Goal: Task Accomplishment & Management: Use online tool/utility

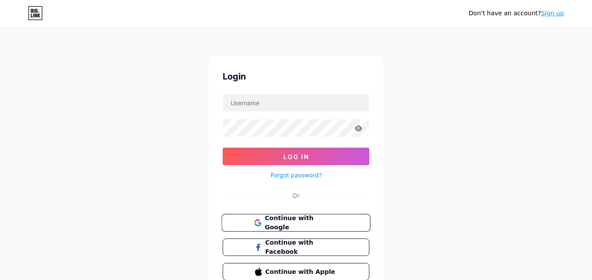
click at [288, 224] on span "Continue with Google" at bounding box center [300, 222] width 73 height 19
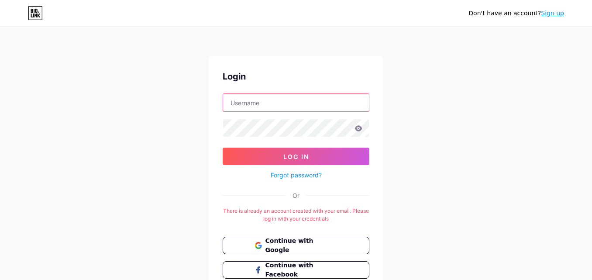
click at [249, 102] on input "text" at bounding box center [296, 102] width 146 height 17
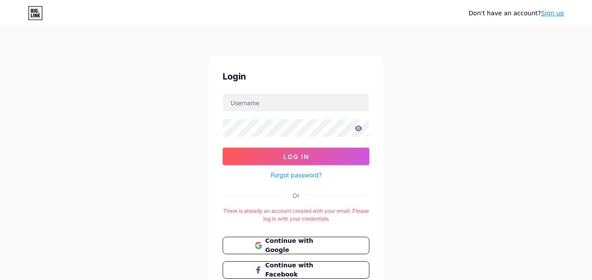
click at [448, 103] on div "Don't have an account? Sign up Login Log In Forgot password? Or There is alread…" at bounding box center [296, 172] width 592 height 345
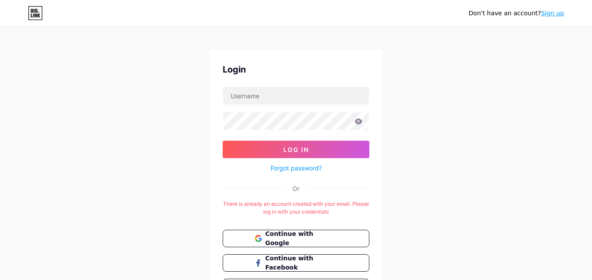
scroll to position [7, 0]
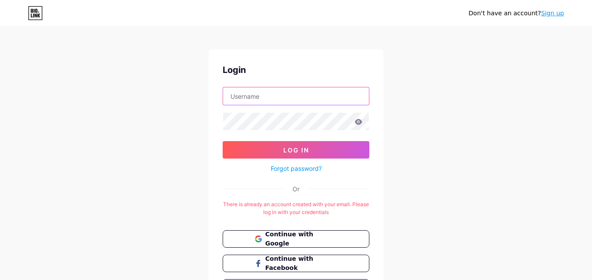
click at [254, 89] on input "text" at bounding box center [296, 95] width 146 height 17
type input "cabbazar"
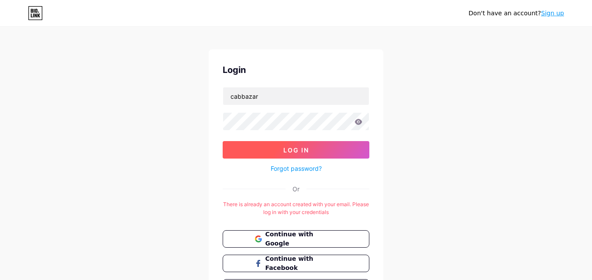
click at [272, 150] on button "Log In" at bounding box center [296, 149] width 147 height 17
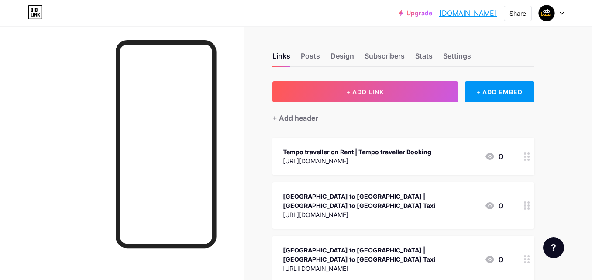
click at [466, 11] on link "[DOMAIN_NAME]" at bounding box center [468, 13] width 58 height 10
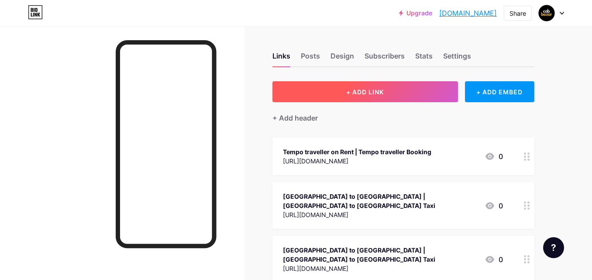
click at [370, 92] on span "+ ADD LINK" at bounding box center [365, 91] width 38 height 7
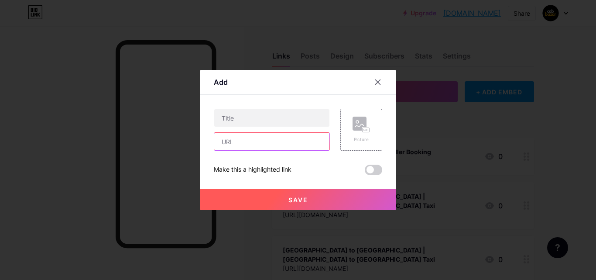
click at [260, 140] on input "text" at bounding box center [271, 141] width 115 height 17
paste input "[URL][DOMAIN_NAME]"
type input "[URL][DOMAIN_NAME]"
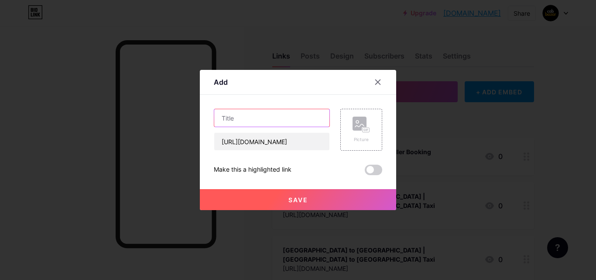
click at [262, 116] on input "text" at bounding box center [271, 117] width 115 height 17
paste input "Thane to Nashik Cab Fare"
type input "Thane to Nashik Cab Fare"
click at [311, 202] on button "Save" at bounding box center [298, 199] width 196 height 21
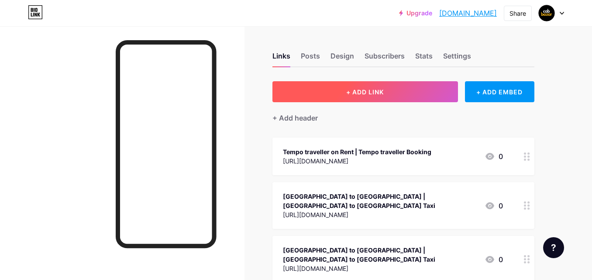
click at [388, 95] on button "+ ADD LINK" at bounding box center [364, 91] width 185 height 21
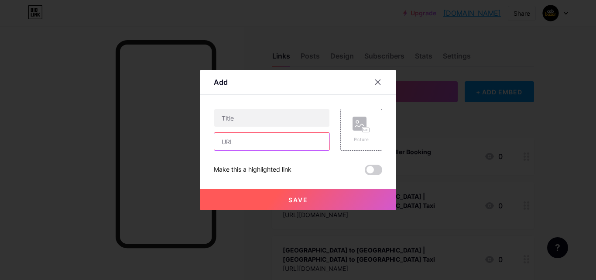
click at [242, 140] on input "text" at bounding box center [271, 141] width 115 height 17
paste input "[URL][DOMAIN_NAME]"
type input "[URL][DOMAIN_NAME]"
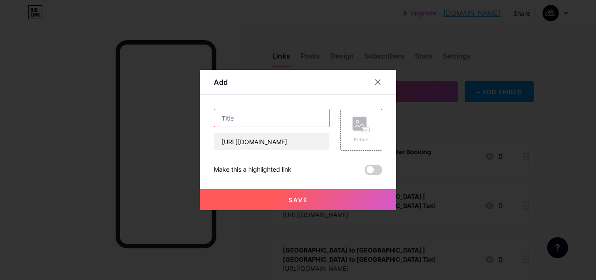
click at [244, 121] on input "text" at bounding box center [271, 117] width 115 height 17
paste input "Ringas to Jaipur Cab"
type input "Ringas to Jaipur Cab"
click at [302, 204] on button "Save" at bounding box center [298, 199] width 196 height 21
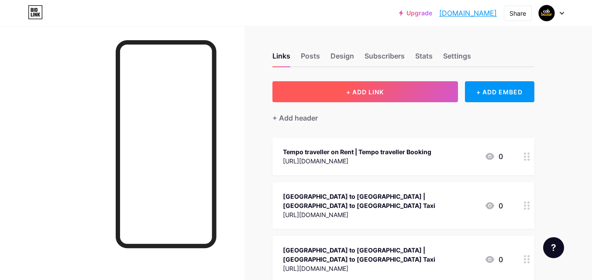
click at [371, 90] on span "+ ADD LINK" at bounding box center [365, 91] width 38 height 7
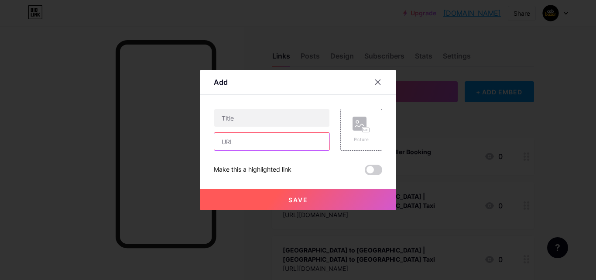
click at [251, 140] on input "text" at bounding box center [271, 141] width 115 height 17
paste input "[URL][DOMAIN_NAME]"
type input "[URL][DOMAIN_NAME]"
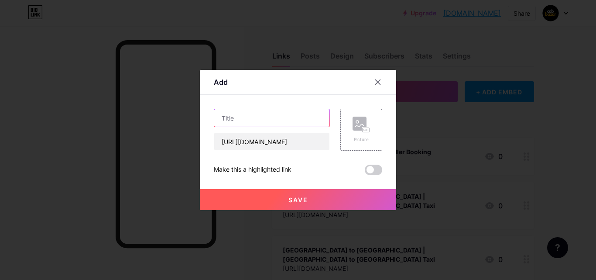
click at [254, 118] on input "text" at bounding box center [271, 117] width 115 height 17
paste input "[GEOGRAPHIC_DATA] to [GEOGRAPHIC_DATA] Taxi"
type input "[GEOGRAPHIC_DATA] to [GEOGRAPHIC_DATA] Taxi"
click at [292, 197] on span "Save" at bounding box center [298, 199] width 20 height 7
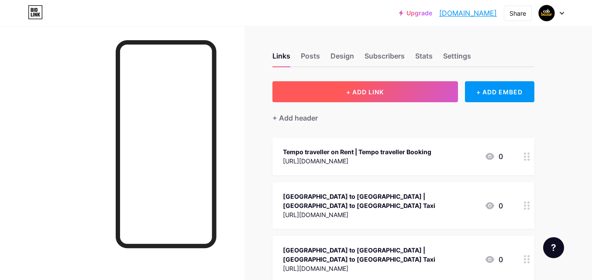
click at [360, 97] on button "+ ADD LINK" at bounding box center [364, 91] width 185 height 21
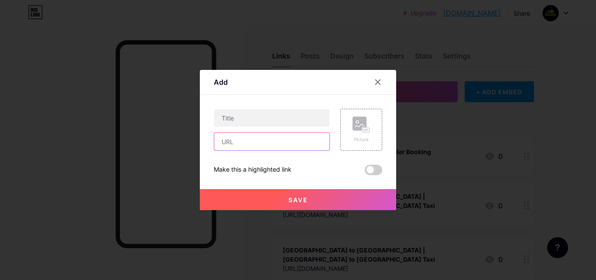
click at [240, 143] on input "text" at bounding box center [271, 141] width 115 height 17
paste input "[URL][DOMAIN_NAME]"
type input "[URL][DOMAIN_NAME]"
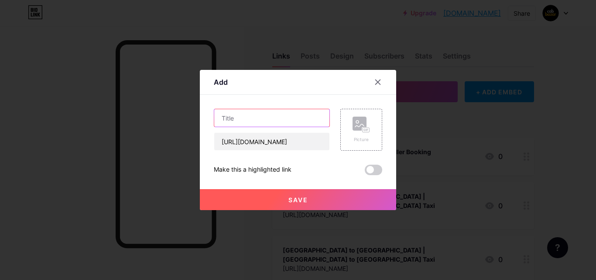
click at [241, 120] on input "text" at bounding box center [271, 117] width 115 height 17
paste input "Nainital to Kainchi Dham Taxi Fare"
type input "Nainital to Kainchi Dham Taxi Fare"
click at [303, 198] on span "Save" at bounding box center [298, 199] width 20 height 7
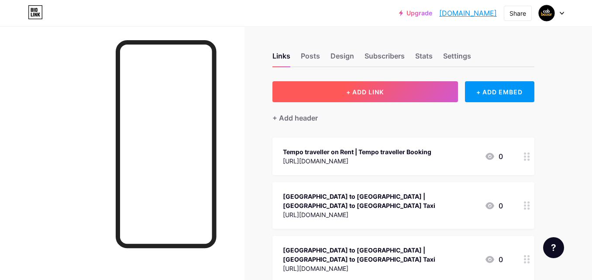
click at [355, 87] on button "+ ADD LINK" at bounding box center [364, 91] width 185 height 21
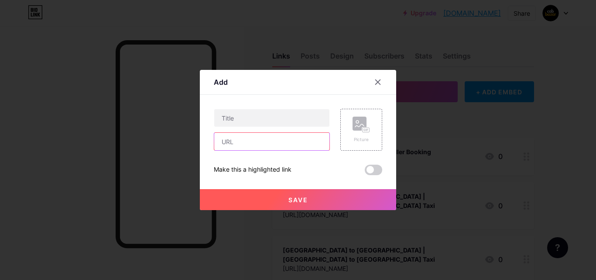
click at [251, 140] on input "text" at bounding box center [271, 141] width 115 height 17
paste input "[URL][DOMAIN_NAME]"
type input "[URL][DOMAIN_NAME]"
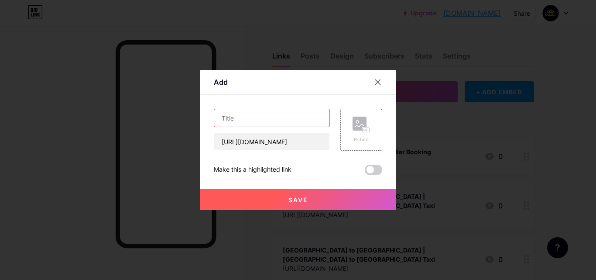
click at [251, 120] on input "text" at bounding box center [271, 117] width 115 height 17
paste input "Tirupati to Rameshwaram Taxi Fare"
type input "Tirupati to Rameshwaram Taxi Fare"
click at [299, 199] on span "Save" at bounding box center [298, 199] width 20 height 7
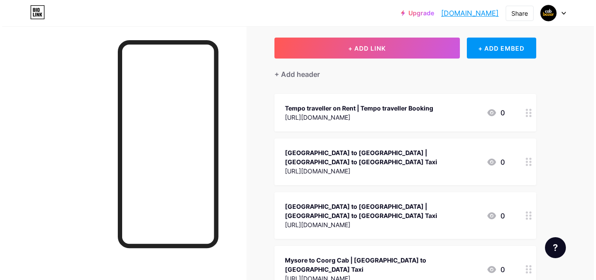
scroll to position [0, 0]
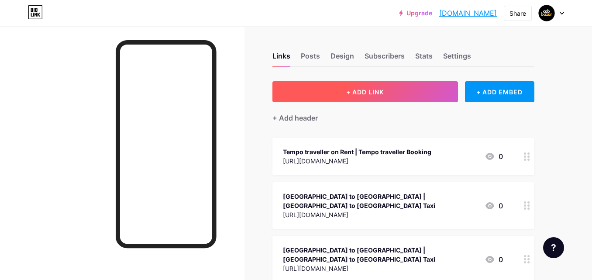
click at [343, 86] on button "+ ADD LINK" at bounding box center [364, 91] width 185 height 21
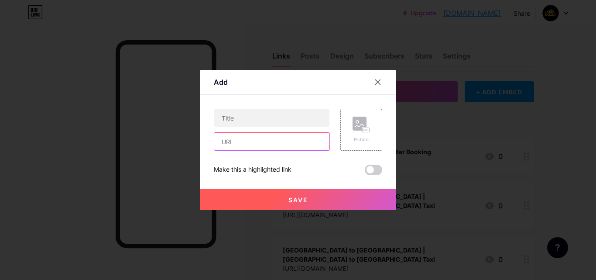
click at [249, 147] on input "text" at bounding box center [271, 141] width 115 height 17
paste input "[URL][DOMAIN_NAME]"
type input "[URL][DOMAIN_NAME]"
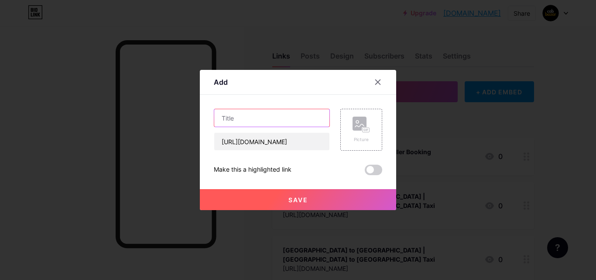
click at [232, 122] on input "text" at bounding box center [271, 117] width 115 height 17
paste input "Indore to [GEOGRAPHIC_DATA] Taxi"
type input "Indore to [GEOGRAPHIC_DATA] Taxi"
click at [306, 205] on button "Save" at bounding box center [298, 199] width 196 height 21
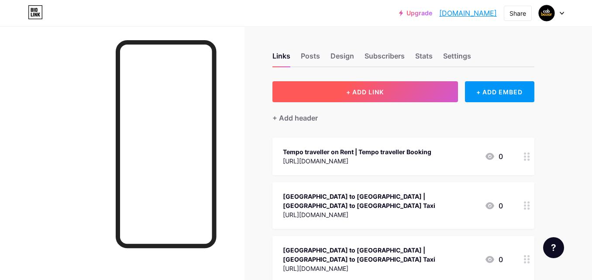
click at [337, 91] on button "+ ADD LINK" at bounding box center [364, 91] width 185 height 21
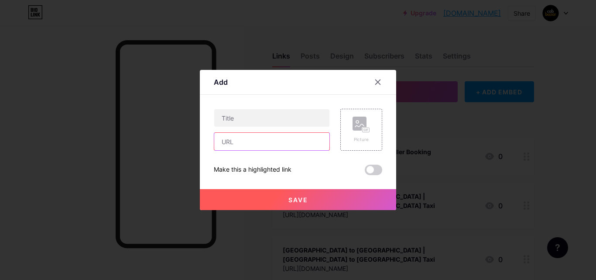
click at [230, 145] on input "text" at bounding box center [271, 141] width 115 height 17
paste input "[URL][DOMAIN_NAME]"
type input "[URL][DOMAIN_NAME]"
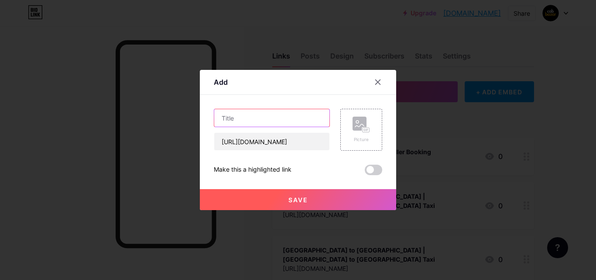
click at [240, 116] on input "text" at bounding box center [271, 117] width 115 height 17
paste input "Varanasi to Vindhyachal Taxi fare"
type input "Varanasi to Vindhyachal Taxi fare"
click at [310, 204] on button "Save" at bounding box center [298, 199] width 196 height 21
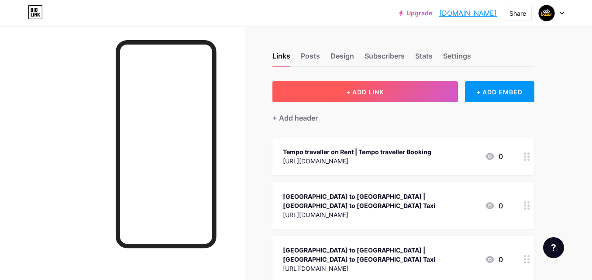
click at [347, 94] on span "+ ADD LINK" at bounding box center [365, 91] width 38 height 7
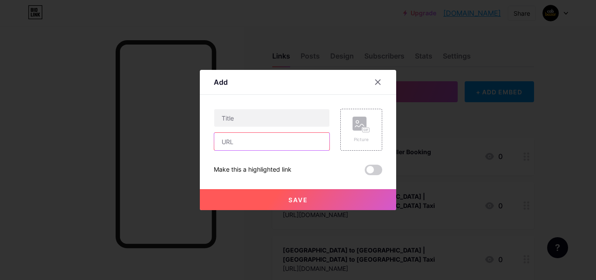
click at [248, 140] on input "text" at bounding box center [271, 141] width 115 height 17
paste input "[URL][DOMAIN_NAME]"
type input "[URL][DOMAIN_NAME]"
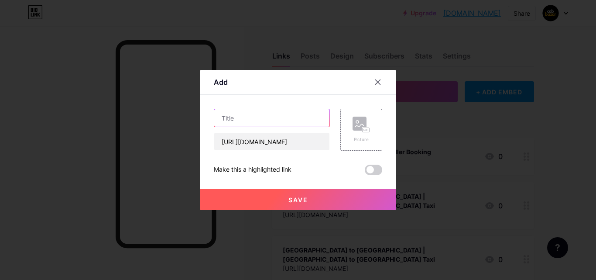
click at [249, 114] on input "text" at bounding box center [271, 117] width 115 height 17
paste input "[GEOGRAPHIC_DATA] to [GEOGRAPHIC_DATA] Cab Fare"
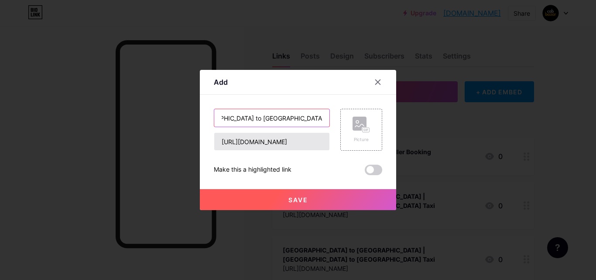
type input "[GEOGRAPHIC_DATA] to [GEOGRAPHIC_DATA] Cab Fare"
click at [305, 199] on span "Save" at bounding box center [298, 199] width 20 height 7
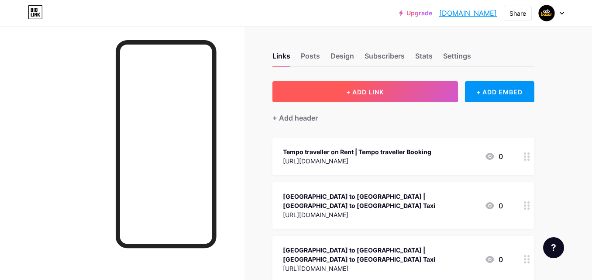
click at [339, 97] on button "+ ADD LINK" at bounding box center [364, 91] width 185 height 21
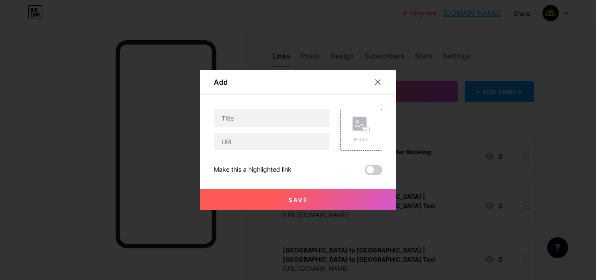
click at [214, 137] on div at bounding box center [272, 141] width 116 height 18
click at [233, 142] on input "text" at bounding box center [271, 141] width 115 height 17
paste input "[URL][DOMAIN_NAME]"
type input "[URL][DOMAIN_NAME]"
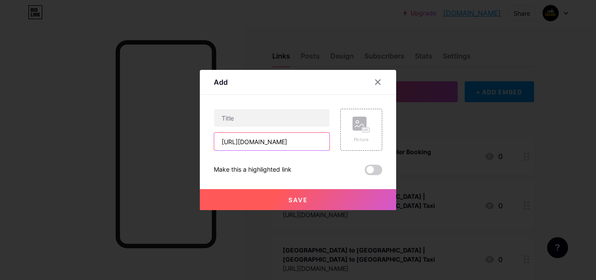
scroll to position [0, 0]
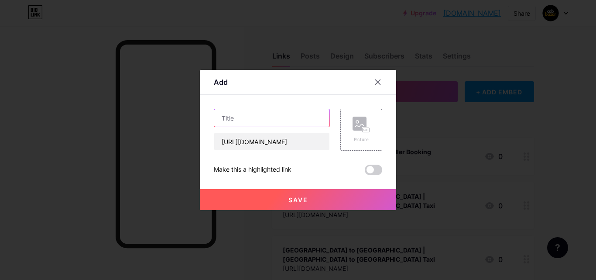
click at [234, 117] on input "text" at bounding box center [271, 117] width 115 height 17
paste input "Somnath to Diu Taxi Fare"
type input "Somnath to Diu Taxi Fare"
click at [312, 201] on button "Save" at bounding box center [298, 199] width 196 height 21
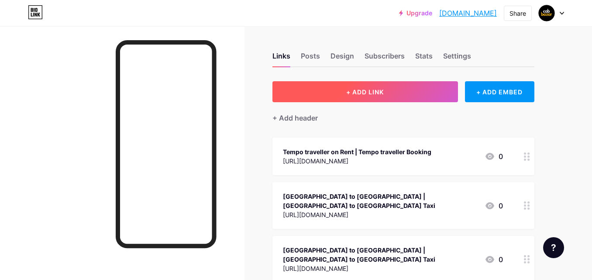
click at [353, 92] on span "+ ADD LINK" at bounding box center [365, 91] width 38 height 7
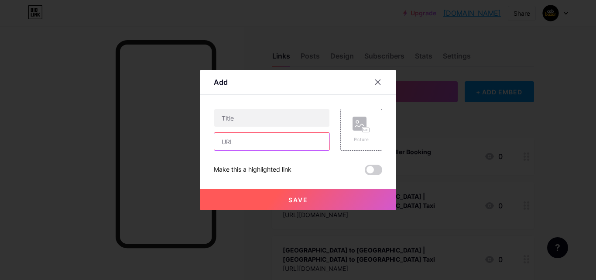
click at [233, 144] on input "text" at bounding box center [271, 141] width 115 height 17
paste input "[URL][DOMAIN_NAME]"
type input "[URL][DOMAIN_NAME]"
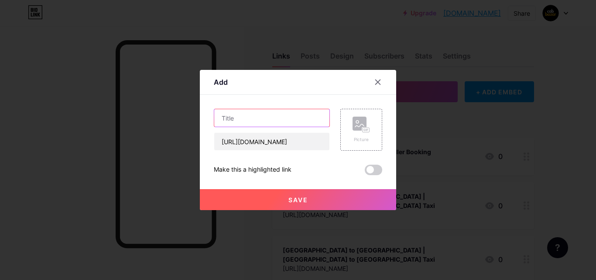
click at [229, 113] on input "text" at bounding box center [271, 117] width 115 height 17
paste input "Bhopal to Ujjain Cab"
type input "Bhopal to Ujjain Cab"
drag, startPoint x: 307, startPoint y: 198, endPoint x: 338, endPoint y: 1, distance: 198.8
click at [306, 195] on button "Save" at bounding box center [298, 199] width 196 height 21
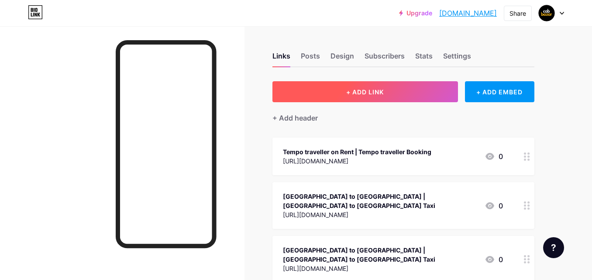
click at [356, 92] on span "+ ADD LINK" at bounding box center [365, 91] width 38 height 7
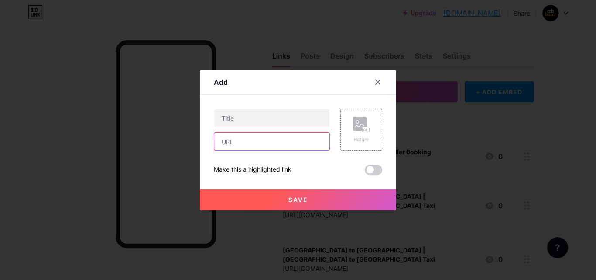
click at [267, 143] on input "text" at bounding box center [271, 141] width 115 height 17
paste input "[URL][DOMAIN_NAME]"
type input "[URL][DOMAIN_NAME]"
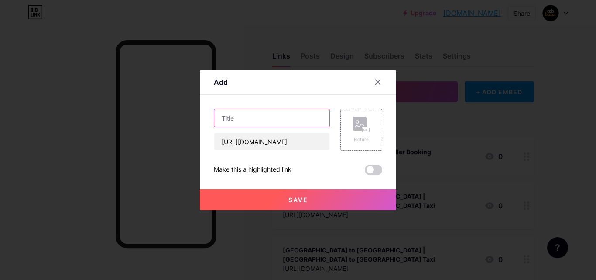
click at [253, 120] on input "text" at bounding box center [271, 117] width 115 height 17
paste input "[GEOGRAPHIC_DATA] to Velankanni cab"
type input "[GEOGRAPHIC_DATA] to Velankanni cab"
click at [301, 197] on span "Save" at bounding box center [298, 199] width 20 height 7
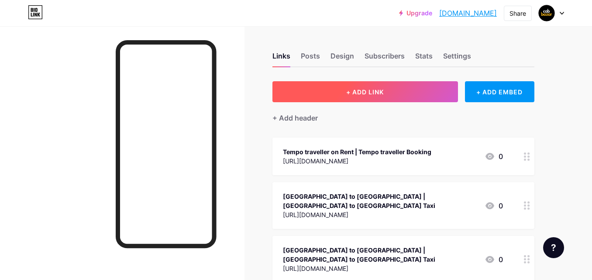
click at [353, 88] on span "+ ADD LINK" at bounding box center [365, 91] width 38 height 7
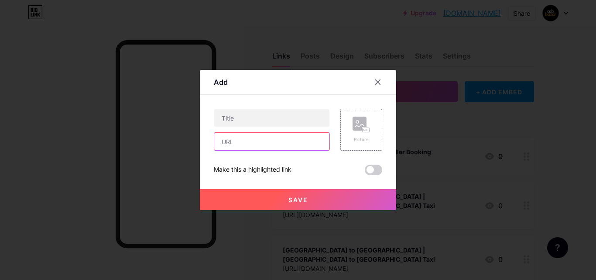
click at [241, 141] on input "text" at bounding box center [271, 141] width 115 height 17
paste input "[URL][DOMAIN_NAME]"
type input "[URL][DOMAIN_NAME]"
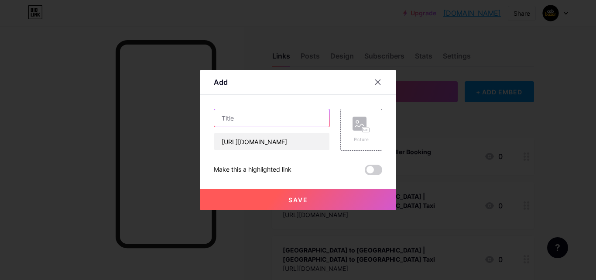
click at [250, 122] on input "text" at bounding box center [271, 117] width 115 height 17
paste input "Kalyan to Bhimashankar Cab"
type input "Kalyan to Bhimashankar Cab"
click at [306, 202] on span "Save" at bounding box center [298, 199] width 20 height 7
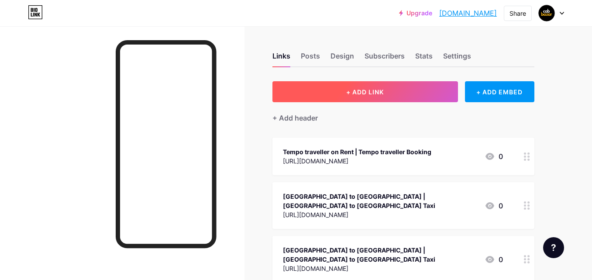
click at [385, 102] on button "+ ADD LINK" at bounding box center [364, 91] width 185 height 21
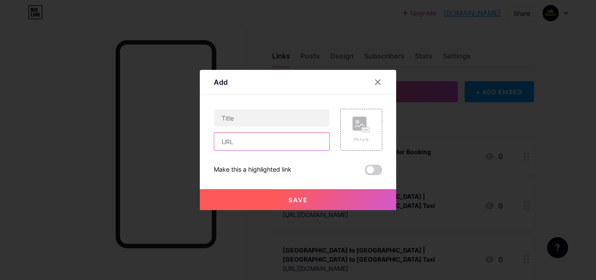
click at [260, 140] on input "text" at bounding box center [271, 141] width 115 height 17
paste input "[URL][DOMAIN_NAME]"
type input "[URL][DOMAIN_NAME]"
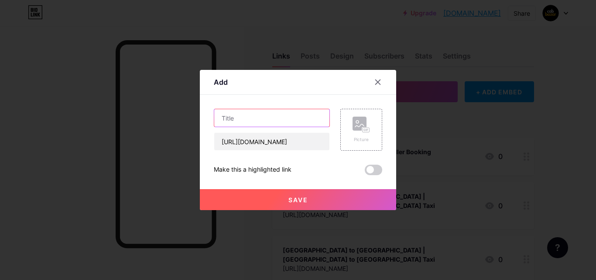
click at [246, 123] on input "text" at bounding box center [271, 117] width 115 height 17
paste input "Delhi to Jibhi Cab"
type input "Delhi to Jibhi Cab"
click at [293, 196] on span "Save" at bounding box center [298, 199] width 20 height 7
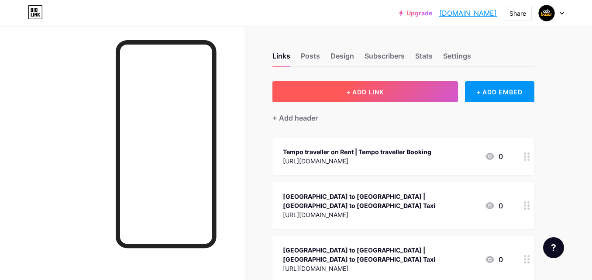
click at [367, 99] on button "+ ADD LINK" at bounding box center [364, 91] width 185 height 21
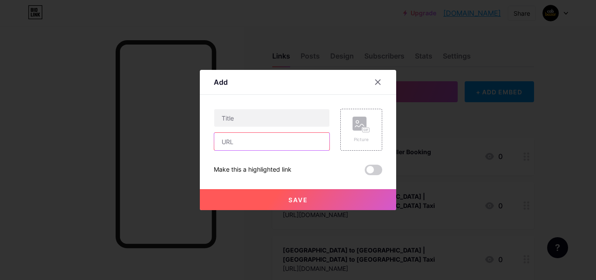
click at [250, 145] on input "text" at bounding box center [271, 141] width 115 height 17
paste input "[URL][DOMAIN_NAME]"
type input "[URL][DOMAIN_NAME]"
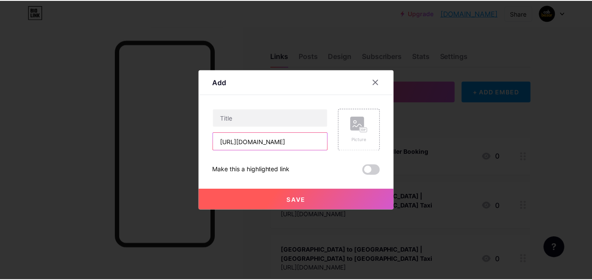
scroll to position [0, 0]
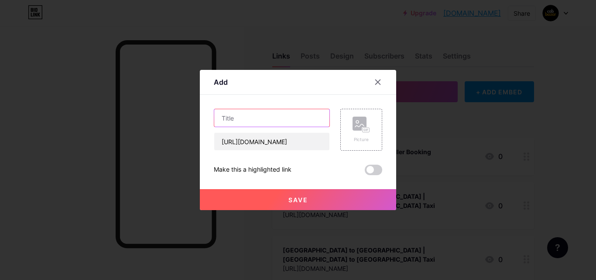
click at [253, 115] on input "text" at bounding box center [271, 117] width 115 height 17
paste input "[GEOGRAPHIC_DATA] to [GEOGRAPHIC_DATA] by Car"
type input "[GEOGRAPHIC_DATA] to [GEOGRAPHIC_DATA] by Car"
click at [281, 196] on button "Save" at bounding box center [298, 199] width 196 height 21
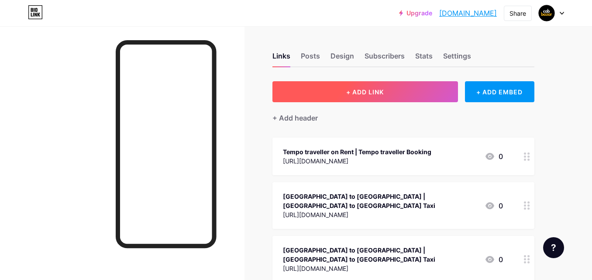
click at [363, 93] on span "+ ADD LINK" at bounding box center [365, 91] width 38 height 7
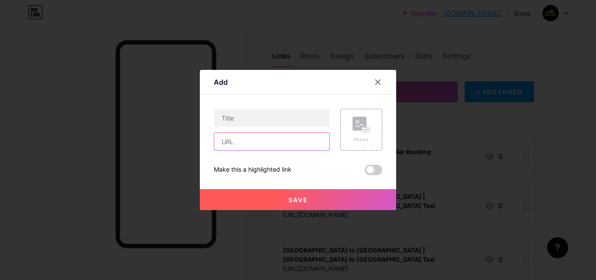
click at [241, 144] on input "text" at bounding box center [271, 141] width 115 height 17
paste input "[URL][DOMAIN_NAME]"
type input "[URL][DOMAIN_NAME]"
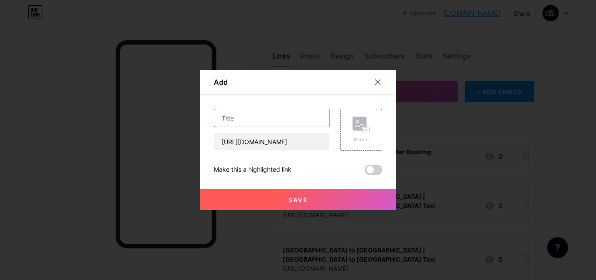
click at [234, 116] on input "text" at bounding box center [271, 117] width 115 height 17
paste input "[GEOGRAPHIC_DATA] to Spiti Valley Taxi Fare"
type input "[GEOGRAPHIC_DATA] to Spiti Valley Taxi Fare"
click at [297, 193] on button "Save" at bounding box center [298, 199] width 196 height 21
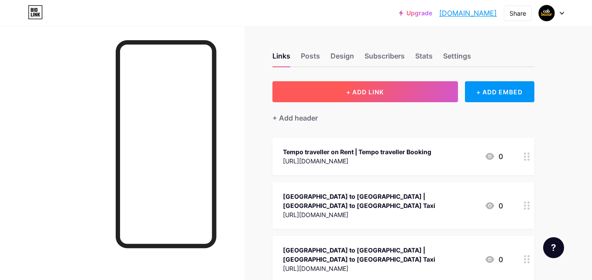
click at [362, 94] on span "+ ADD LINK" at bounding box center [365, 91] width 38 height 7
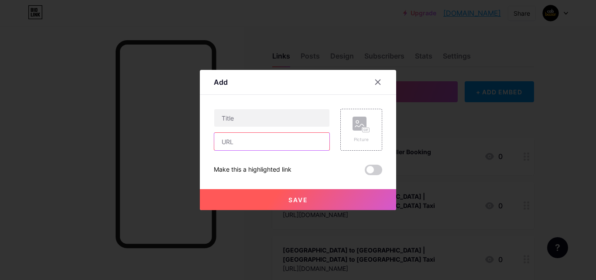
click at [252, 147] on input "text" at bounding box center [271, 141] width 115 height 17
paste input "[URL][DOMAIN_NAME]"
type input "[URL][DOMAIN_NAME]"
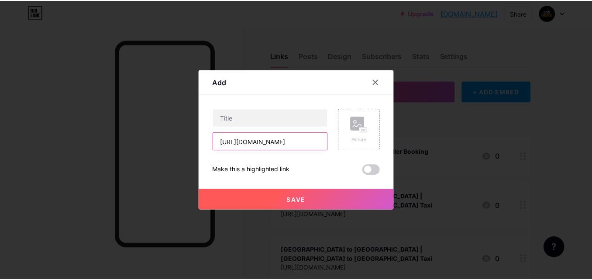
scroll to position [0, 0]
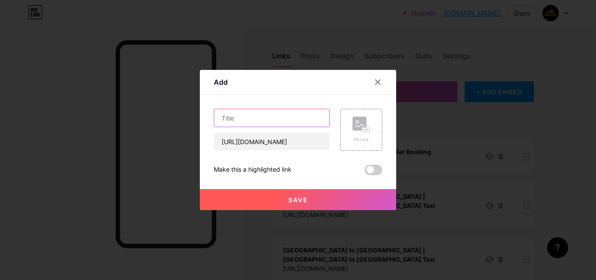
click at [246, 120] on input "text" at bounding box center [271, 117] width 115 height 17
paste input "Khatu Shyam to [GEOGRAPHIC_DATA] Taxi"
type input "Khatu Shyam to [GEOGRAPHIC_DATA] Taxi"
click at [301, 198] on span "Save" at bounding box center [298, 199] width 20 height 7
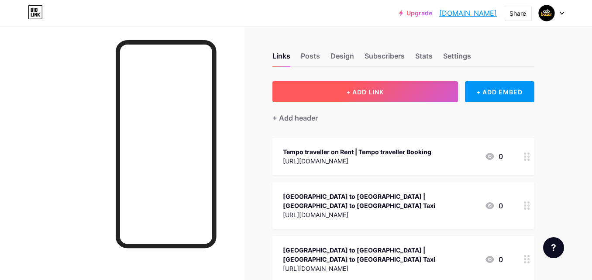
click at [361, 83] on button "+ ADD LINK" at bounding box center [364, 91] width 185 height 21
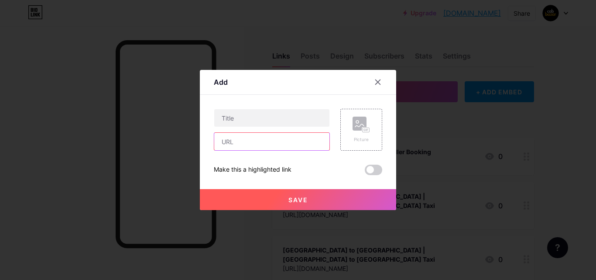
click at [251, 144] on input "text" at bounding box center [271, 141] width 115 height 17
paste input "[URL][DOMAIN_NAME]"
type input "[URL][DOMAIN_NAME]"
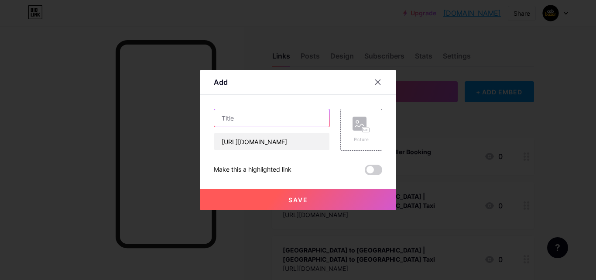
click at [241, 117] on input "text" at bounding box center [271, 117] width 115 height 17
paste input "Tiruchendur to Kanyakumari Taxi Fare"
type input "Tiruchendur to Kanyakumari Taxi Fare"
click at [301, 197] on span "Save" at bounding box center [298, 199] width 20 height 7
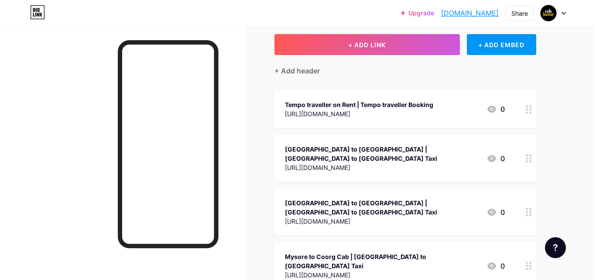
scroll to position [0, 0]
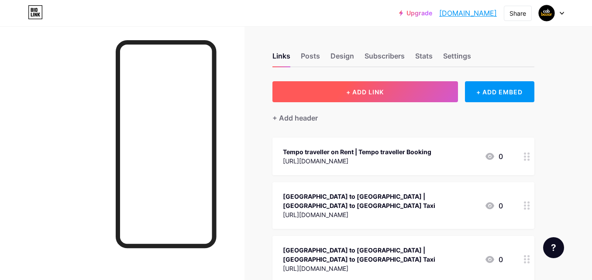
click at [366, 82] on button "+ ADD LINK" at bounding box center [364, 91] width 185 height 21
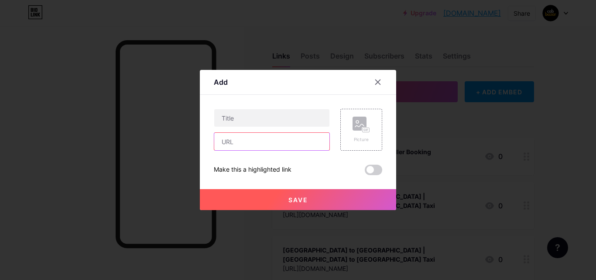
click at [238, 140] on input "text" at bounding box center [271, 141] width 115 height 17
paste input "[URL][DOMAIN_NAME]"
type input "[URL][DOMAIN_NAME]"
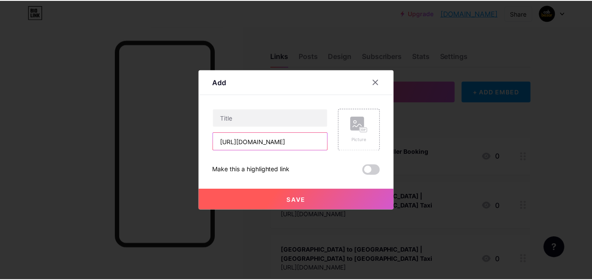
scroll to position [0, 0]
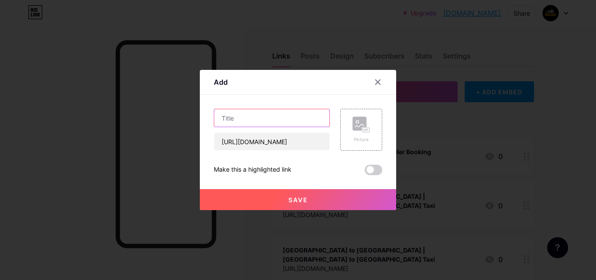
click at [242, 121] on input "text" at bounding box center [271, 117] width 115 height 17
paste input "Kollur to Murudeshwar Taxi Fare"
type input "Kollur to Murudeshwar Taxi Fare"
click at [312, 201] on button "Save" at bounding box center [298, 199] width 196 height 21
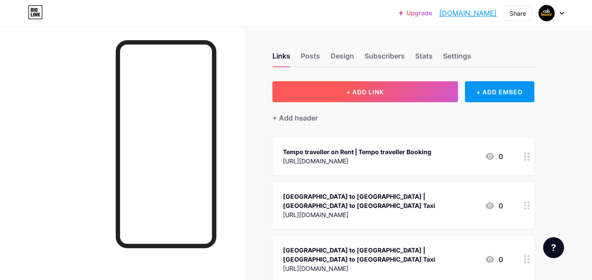
click at [370, 96] on button "+ ADD LINK" at bounding box center [364, 91] width 185 height 21
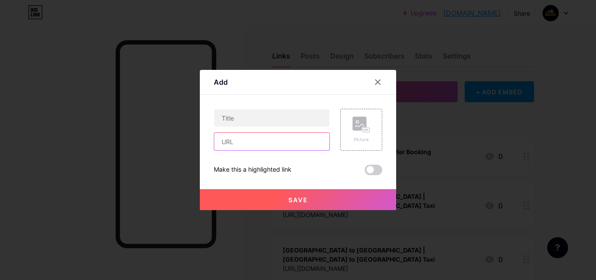
click at [261, 147] on input "text" at bounding box center [271, 141] width 115 height 17
paste input "[URL][DOMAIN_NAME]"
type input "[URL][DOMAIN_NAME]"
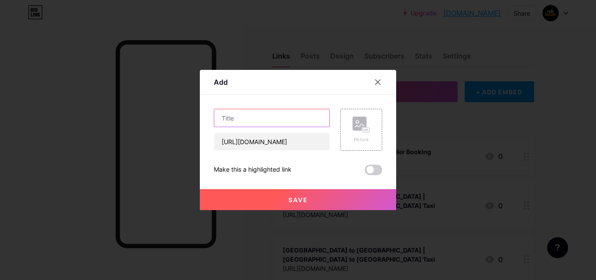
click at [239, 125] on input "text" at bounding box center [271, 117] width 115 height 17
paste input "Bareilly to Kainchi Dham Taxi Fare"
type input "Bareilly to Kainchi Dham Taxi Fare"
click at [283, 198] on button "Save" at bounding box center [298, 199] width 196 height 21
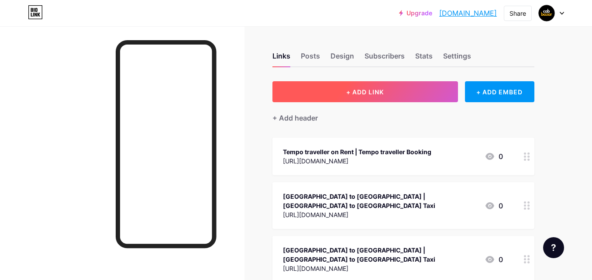
click at [373, 92] on span "+ ADD LINK" at bounding box center [365, 91] width 38 height 7
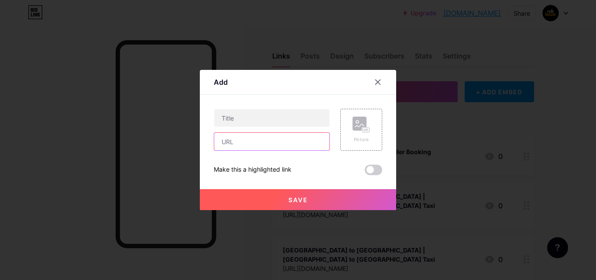
click at [258, 140] on input "text" at bounding box center [271, 141] width 115 height 17
paste input "[URL][DOMAIN_NAME]"
type input "[URL][DOMAIN_NAME]"
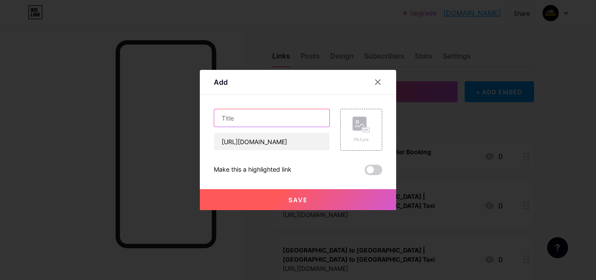
click at [236, 116] on input "text" at bounding box center [271, 117] width 115 height 17
paste input "Tirumala to Srikalahasti Taxi Fare"
type input "Tirumala to Srikalahasti Taxi Fare"
click at [291, 200] on span "Save" at bounding box center [298, 199] width 20 height 7
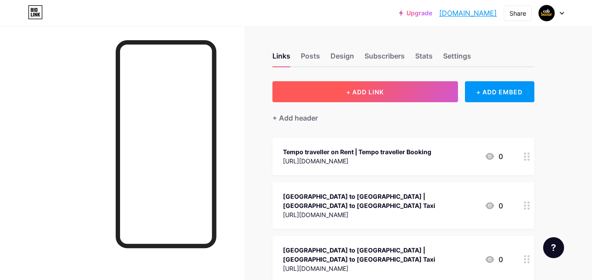
click at [344, 90] on button "+ ADD LINK" at bounding box center [364, 91] width 185 height 21
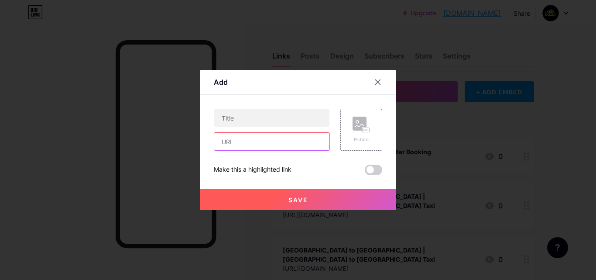
click at [247, 140] on input "text" at bounding box center [271, 141] width 115 height 17
paste input "[URL][DOMAIN_NAME]"
type input "[URL][DOMAIN_NAME]"
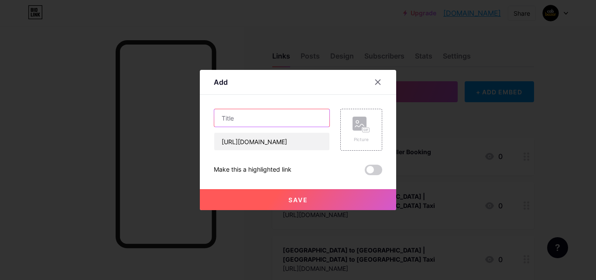
click at [237, 122] on input "text" at bounding box center [271, 117] width 115 height 17
paste input "[GEOGRAPHIC_DATA] to Tirumala Taxi Fare"
type input "[GEOGRAPHIC_DATA] to Tirumala Taxi Fare"
click at [315, 201] on button "Save" at bounding box center [298, 199] width 196 height 21
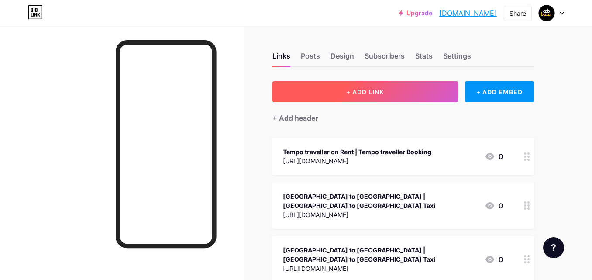
click at [381, 86] on button "+ ADD LINK" at bounding box center [364, 91] width 185 height 21
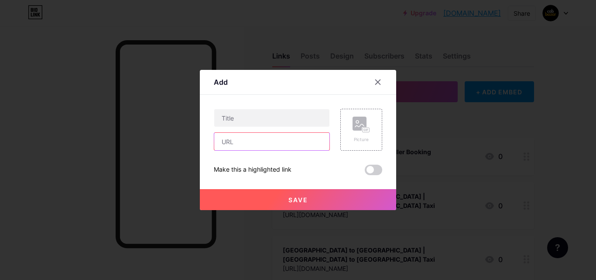
click at [262, 142] on input "text" at bounding box center [271, 141] width 115 height 17
paste input "[URL][DOMAIN_NAME]"
type input "[URL][DOMAIN_NAME]"
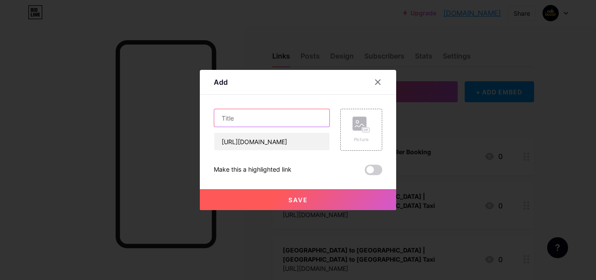
click at [232, 126] on input "text" at bounding box center [271, 117] width 115 height 17
paste input "Kalka to Shimla Taxi Fare"
type input "Kalka to Shimla Taxi Fare"
click at [302, 194] on button "Save" at bounding box center [298, 199] width 196 height 21
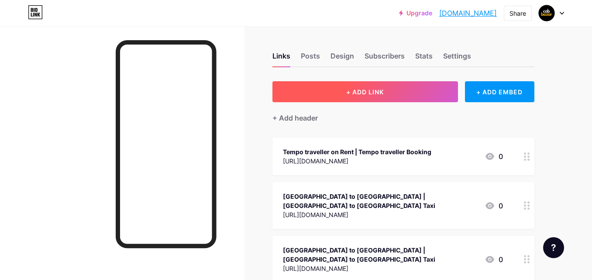
click at [369, 88] on span "+ ADD LINK" at bounding box center [365, 91] width 38 height 7
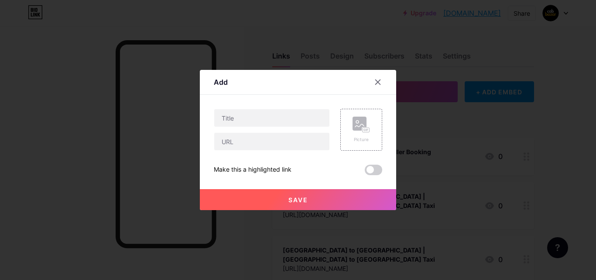
click at [249, 151] on div "Picture Make this a highlighted link Save" at bounding box center [298, 142] width 168 height 66
click at [273, 143] on input "text" at bounding box center [271, 141] width 115 height 17
paste input "[URL][DOMAIN_NAME]"
type input "[URL][DOMAIN_NAME]"
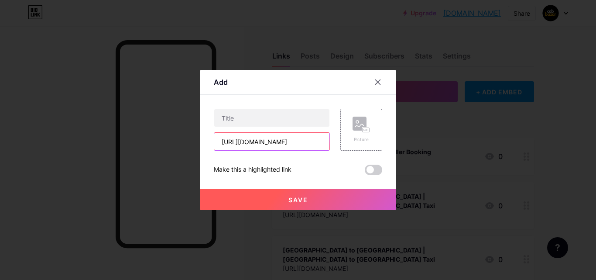
scroll to position [0, 0]
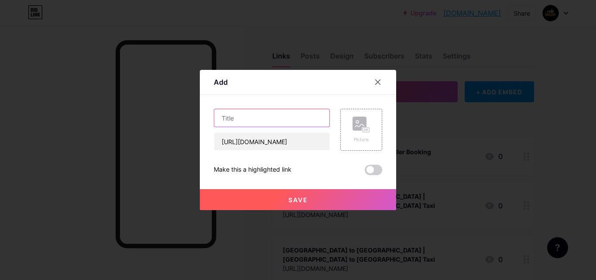
click at [240, 111] on input "text" at bounding box center [271, 117] width 115 height 17
paste input "Indore to Maheshwar Taxi"
type input "Indore to Maheshwar Taxi"
click at [304, 193] on button "Save" at bounding box center [298, 199] width 196 height 21
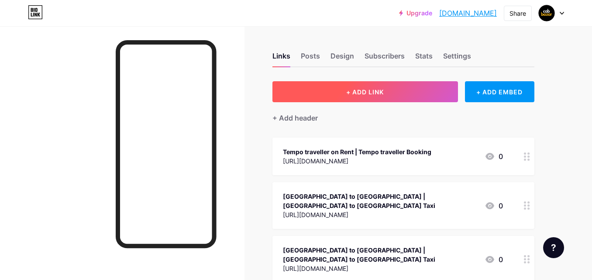
click at [387, 95] on button "+ ADD LINK" at bounding box center [364, 91] width 185 height 21
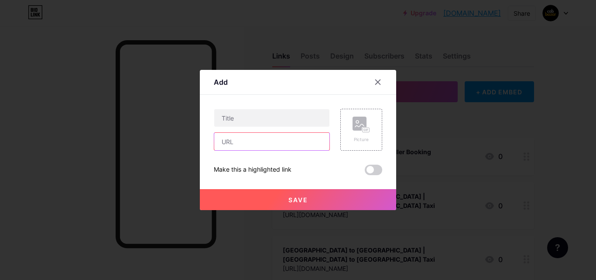
click at [252, 140] on input "text" at bounding box center [271, 141] width 115 height 17
paste input "[URL][DOMAIN_NAME]"
type input "[URL][DOMAIN_NAME]"
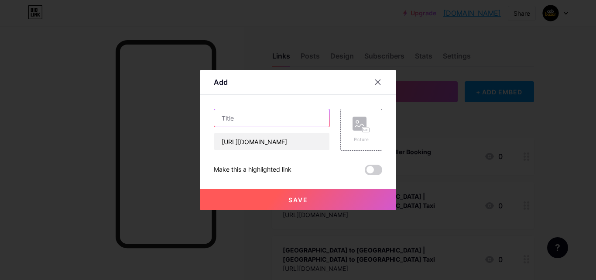
click at [249, 117] on input "text" at bounding box center [271, 117] width 115 height 17
paste input "[GEOGRAPHIC_DATA] to [GEOGRAPHIC_DATA] Taxi"
type input "[GEOGRAPHIC_DATA] to [GEOGRAPHIC_DATA] Taxi"
click at [302, 194] on button "Save" at bounding box center [298, 199] width 196 height 21
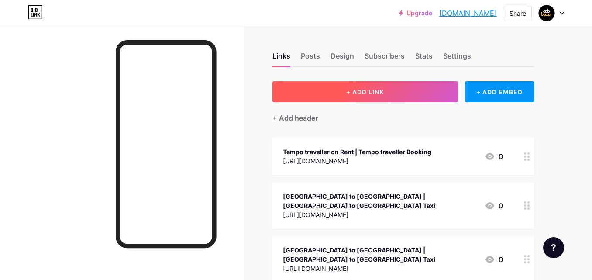
click at [345, 94] on button "+ ADD LINK" at bounding box center [364, 91] width 185 height 21
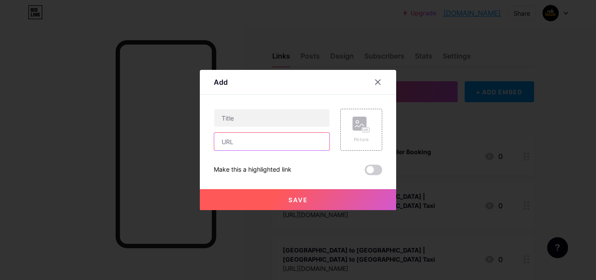
click at [240, 141] on input "text" at bounding box center [271, 141] width 115 height 17
paste input "[URL][DOMAIN_NAME]"
type input "[URL][DOMAIN_NAME]"
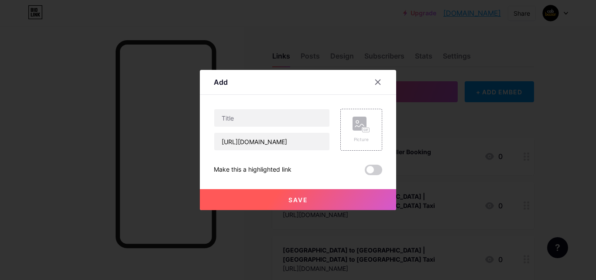
click at [238, 129] on div "[URL][DOMAIN_NAME]" at bounding box center [272, 130] width 116 height 42
click at [241, 119] on input "text" at bounding box center [271, 117] width 115 height 17
paste input "Lonavala to Matheran Taxi Fare"
type input "Lonavala to Matheran Taxi Fare"
click at [312, 196] on button "Save" at bounding box center [298, 199] width 196 height 21
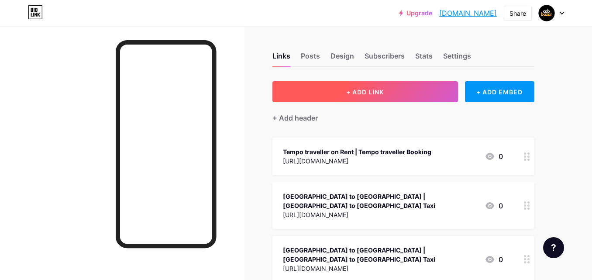
click at [357, 95] on span "+ ADD LINK" at bounding box center [365, 91] width 38 height 7
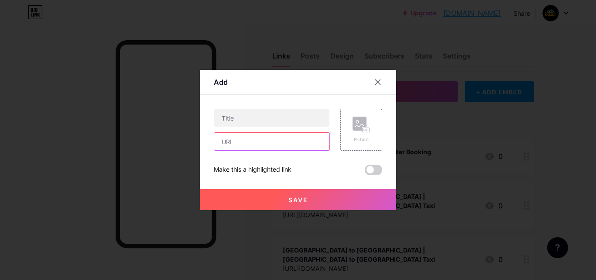
click at [252, 146] on input "text" at bounding box center [271, 141] width 115 height 17
paste input "[URL][DOMAIN_NAME]"
type input "[URL][DOMAIN_NAME]"
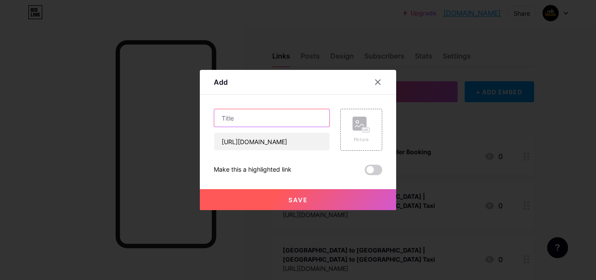
click at [252, 118] on input "text" at bounding box center [271, 117] width 115 height 17
paste input "[GEOGRAPHIC_DATA] to Shankheshwar Cab"
type input "[GEOGRAPHIC_DATA] to Shankheshwar Cab"
click at [308, 194] on button "Save" at bounding box center [298, 199] width 196 height 21
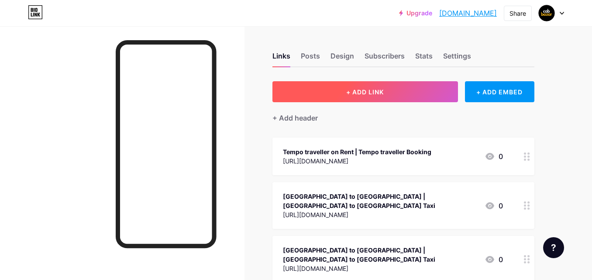
click at [335, 85] on button "+ ADD LINK" at bounding box center [364, 91] width 185 height 21
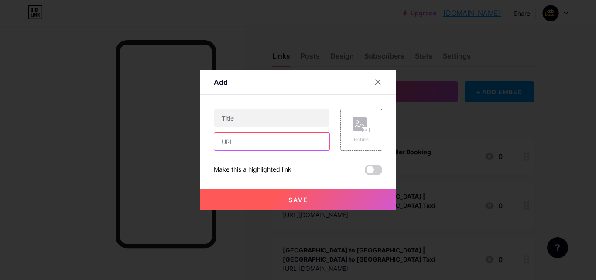
click at [233, 138] on input "text" at bounding box center [271, 141] width 115 height 17
paste input "[URL][DOMAIN_NAME]"
type input "[URL][DOMAIN_NAME]"
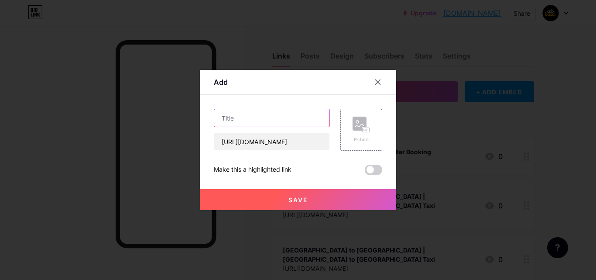
click at [237, 113] on input "text" at bounding box center [271, 117] width 115 height 17
paste input "Ludhiana to Manali Cab"
type input "Ludhiana to Manali Cab"
click at [314, 195] on button "Save" at bounding box center [298, 199] width 196 height 21
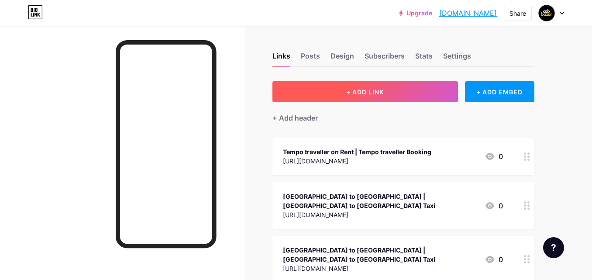
click at [374, 84] on button "+ ADD LINK" at bounding box center [364, 91] width 185 height 21
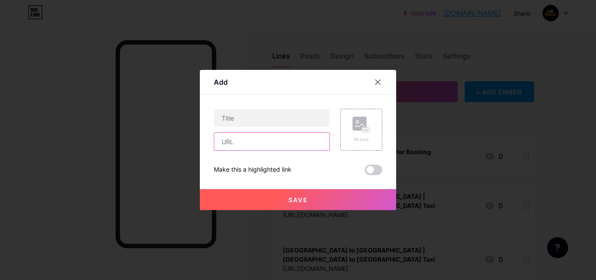
click at [266, 140] on input "text" at bounding box center [271, 141] width 115 height 17
paste input "[URL][DOMAIN_NAME]"
type input "[URL][DOMAIN_NAME]"
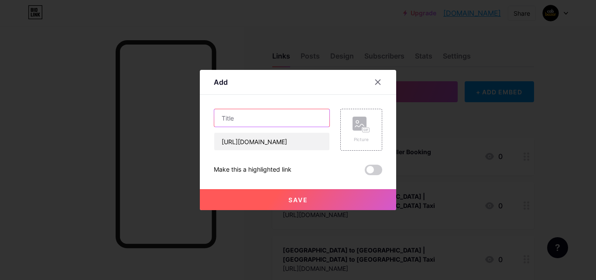
click at [240, 110] on input "text" at bounding box center [271, 117] width 115 height 17
paste input "Varanasi to Ayodhya Cab"
type input "Varanasi to Ayodhya Cab"
click at [311, 199] on button "Save" at bounding box center [298, 199] width 196 height 21
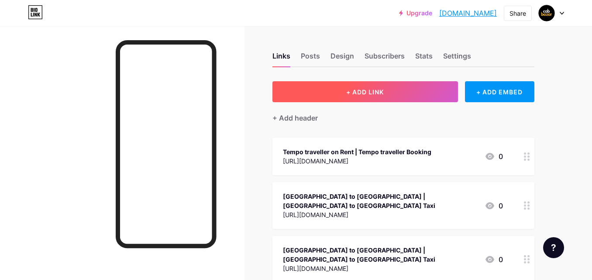
click at [389, 87] on button "+ ADD LINK" at bounding box center [364, 91] width 185 height 21
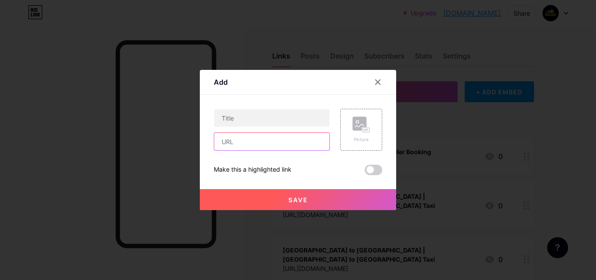
click at [271, 143] on input "text" at bounding box center [271, 141] width 115 height 17
paste input "[URL][DOMAIN_NAME]"
type input "[URL][DOMAIN_NAME]"
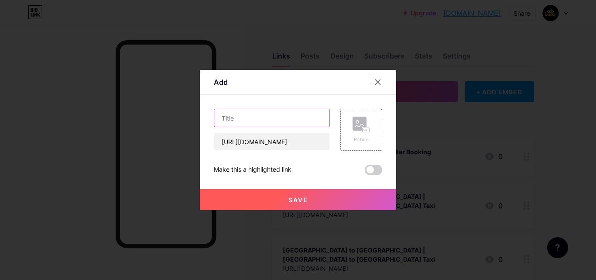
click at [248, 121] on input "text" at bounding box center [271, 117] width 115 height 17
paste input "Rameshwaram to Madurai Cab"
type input "Rameshwaram to Madurai Cab"
click at [308, 201] on span "Save" at bounding box center [298, 199] width 20 height 7
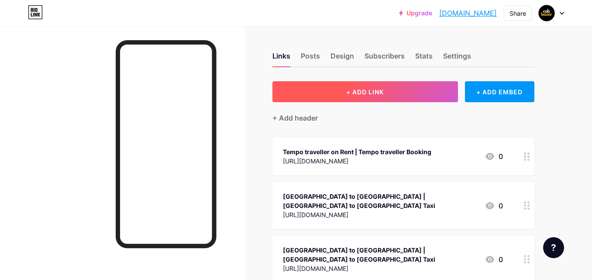
click at [339, 88] on button "+ ADD LINK" at bounding box center [364, 91] width 185 height 21
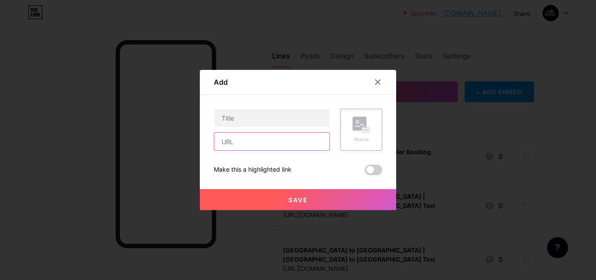
click at [275, 137] on input "text" at bounding box center [271, 141] width 115 height 17
paste input "[URL][DOMAIN_NAME]"
type input "[URL][DOMAIN_NAME]"
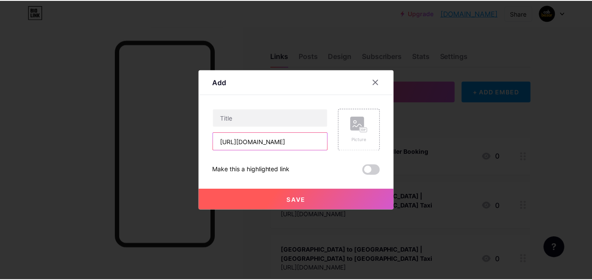
scroll to position [0, 0]
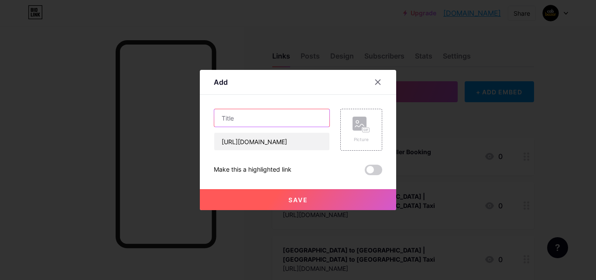
click at [265, 116] on input "text" at bounding box center [271, 117] width 115 height 17
paste input "[GEOGRAPHIC_DATA] to Khatu Shyam ji Cab"
type input "[GEOGRAPHIC_DATA] to Khatu Shyam ji Cab"
drag, startPoint x: 291, startPoint y: 197, endPoint x: 304, endPoint y: 132, distance: 66.3
click at [291, 197] on span "Save" at bounding box center [298, 199] width 20 height 7
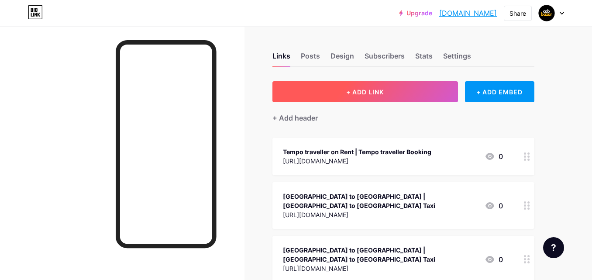
click at [363, 96] on button "+ ADD LINK" at bounding box center [364, 91] width 185 height 21
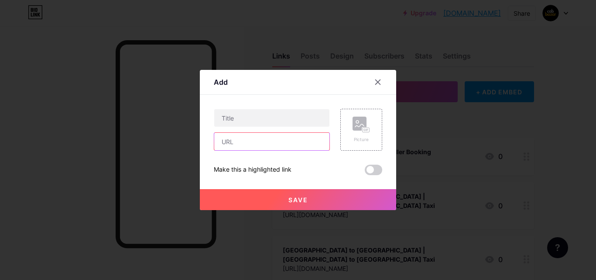
click at [234, 147] on input "text" at bounding box center [271, 141] width 115 height 17
paste input "[URL][DOMAIN_NAME]"
type input "[URL][DOMAIN_NAME]"
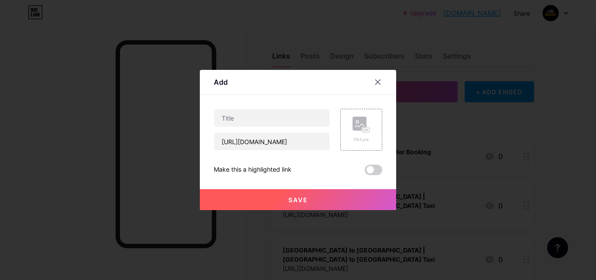
click at [240, 127] on div at bounding box center [272, 118] width 116 height 18
click at [254, 114] on input "text" at bounding box center [271, 117] width 115 height 17
paste input "Rameshwaram to Kanyakumari Cab"
type input "Rameshwaram to Kanyakumari Cab"
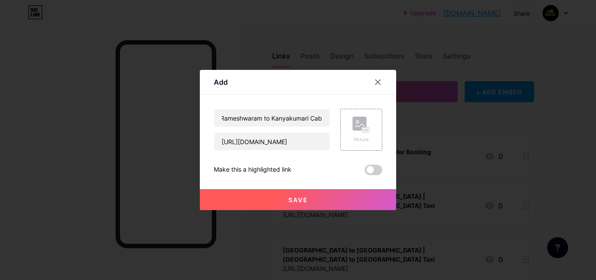
click at [307, 202] on span "Save" at bounding box center [298, 199] width 20 height 7
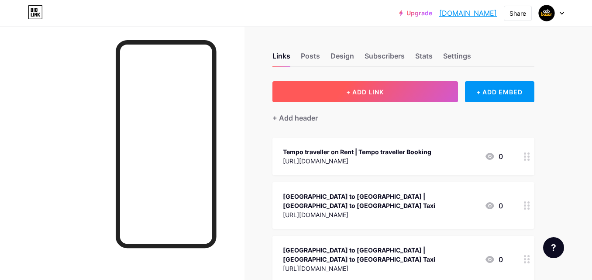
click at [363, 96] on button "+ ADD LINK" at bounding box center [364, 91] width 185 height 21
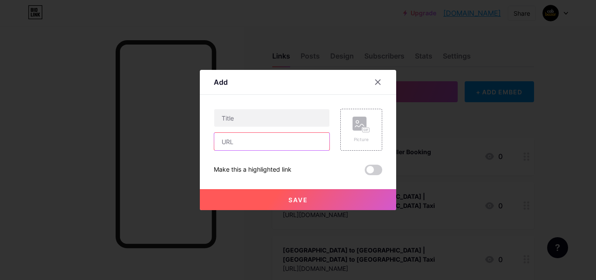
click at [256, 135] on input "text" at bounding box center [271, 141] width 115 height 17
paste input "[URL][DOMAIN_NAME]"
type input "[URL][DOMAIN_NAME]"
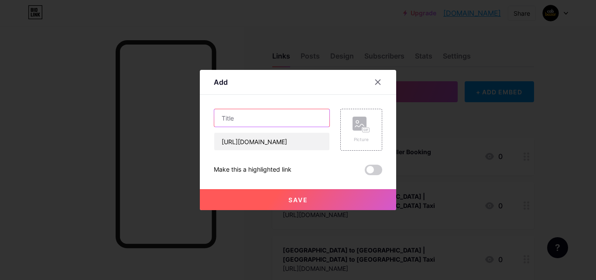
click at [260, 110] on input "text" at bounding box center [271, 117] width 115 height 17
paste input "[GEOGRAPHIC_DATA] to [GEOGRAPHIC_DATA] Taxi"
type input "[GEOGRAPHIC_DATA] to [GEOGRAPHIC_DATA] Taxi"
click at [297, 193] on button "Save" at bounding box center [298, 199] width 196 height 21
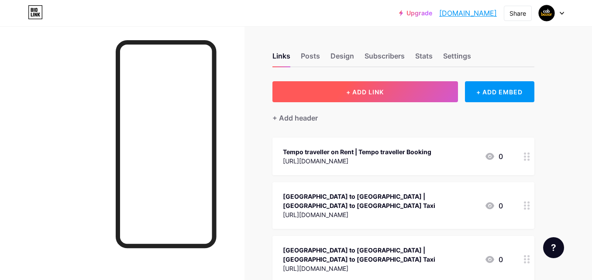
click at [379, 91] on span "+ ADD LINK" at bounding box center [365, 91] width 38 height 7
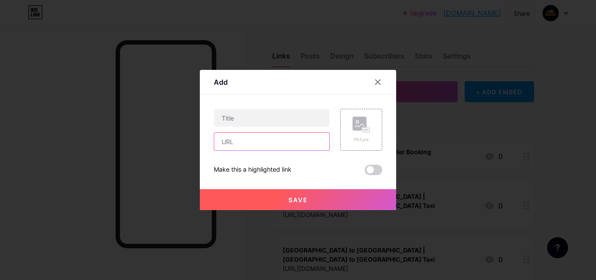
click at [248, 145] on input "text" at bounding box center [271, 141] width 115 height 17
paste input "[URL][DOMAIN_NAME]"
type input "[URL][DOMAIN_NAME]"
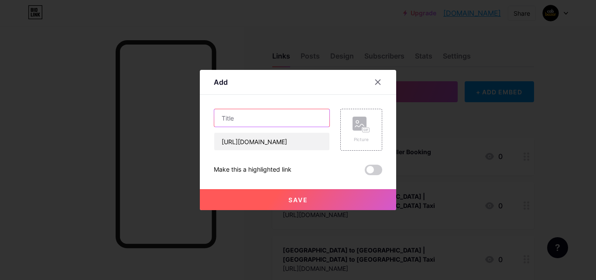
click at [241, 121] on input "text" at bounding box center [271, 117] width 115 height 17
paste input "[GEOGRAPHIC_DATA] to Tiruvannamalai Cab"
type input "[GEOGRAPHIC_DATA] to Tiruvannamalai Cab"
click at [292, 200] on span "Save" at bounding box center [298, 199] width 20 height 7
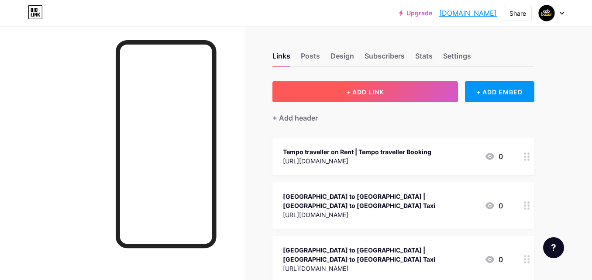
click at [383, 94] on span "+ ADD LINK" at bounding box center [365, 91] width 38 height 7
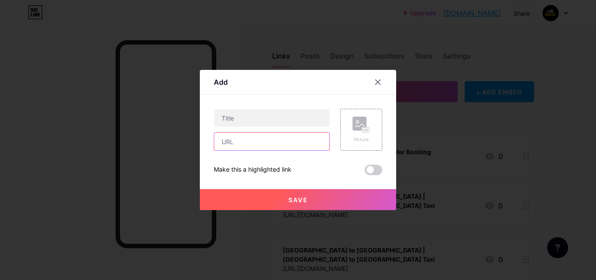
click at [233, 142] on input "text" at bounding box center [271, 141] width 115 height 17
paste input "[URL][DOMAIN_NAME]"
type input "[URL][DOMAIN_NAME]"
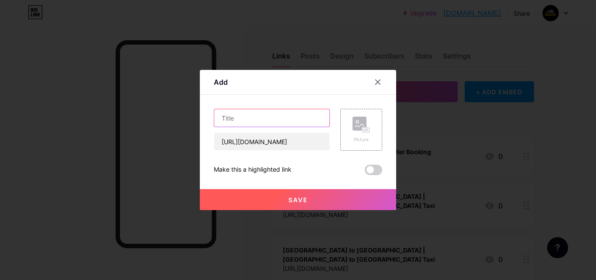
click at [223, 124] on input "text" at bounding box center [271, 117] width 115 height 17
paste input "Gaya to Varanasi Cab"
type input "Gaya to Varanasi Cab"
click at [282, 198] on button "Save" at bounding box center [298, 199] width 196 height 21
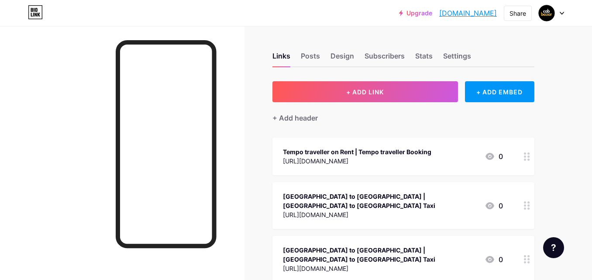
click at [347, 105] on div "+ Add header" at bounding box center [403, 112] width 262 height 21
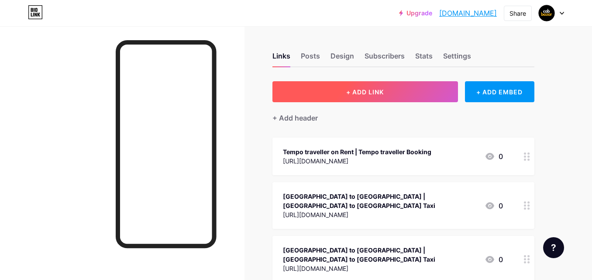
click at [356, 92] on span "+ ADD LINK" at bounding box center [365, 91] width 38 height 7
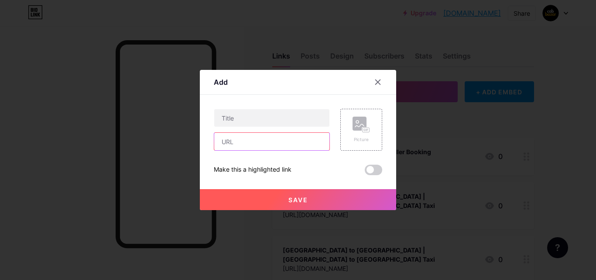
click at [250, 144] on input "text" at bounding box center [271, 141] width 115 height 17
paste input "[URL][DOMAIN_NAME]"
type input "[URL][DOMAIN_NAME]"
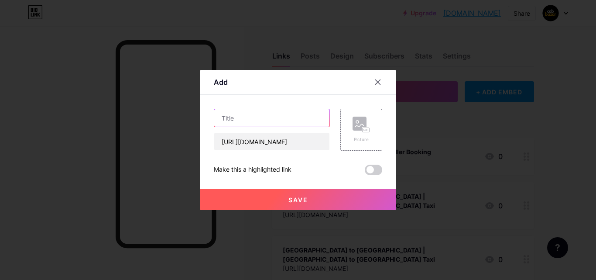
click at [242, 116] on input "text" at bounding box center [271, 117] width 115 height 17
paste input "[GEOGRAPHIC_DATA] to [GEOGRAPHIC_DATA] Taxi"
type input "[GEOGRAPHIC_DATA] to [GEOGRAPHIC_DATA] Taxi"
click at [298, 202] on span "Save" at bounding box center [298, 199] width 20 height 7
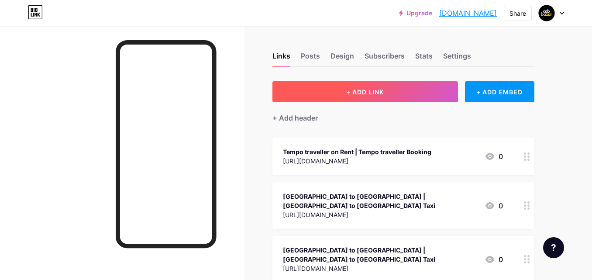
click at [355, 95] on span "+ ADD LINK" at bounding box center [365, 91] width 38 height 7
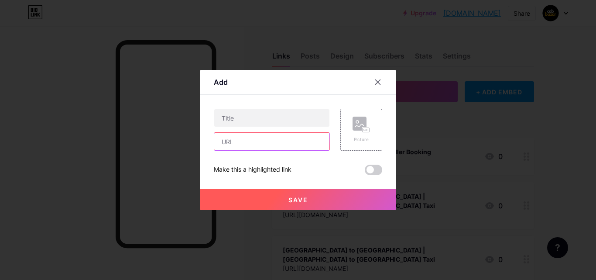
click at [257, 146] on input "text" at bounding box center [271, 141] width 115 height 17
paste input "[URL][DOMAIN_NAME]"
type input "[URL][DOMAIN_NAME]"
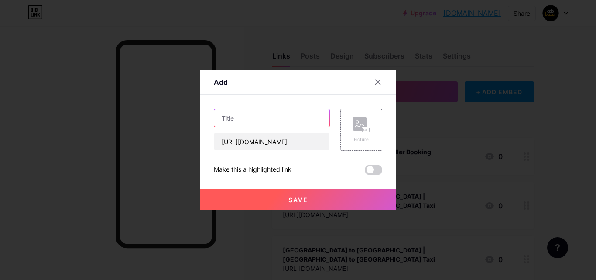
click at [230, 115] on input "text" at bounding box center [271, 117] width 115 height 17
paste input "Ringas to Khatu Shyam Taxi Fare"
type input "Ringas to Khatu Shyam Taxi Fare"
click at [302, 205] on button "Save" at bounding box center [298, 199] width 196 height 21
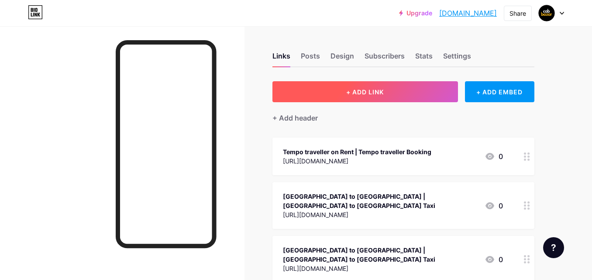
click at [408, 96] on button "+ ADD LINK" at bounding box center [364, 91] width 185 height 21
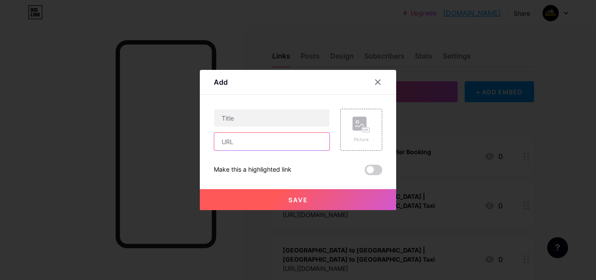
click at [245, 145] on input "text" at bounding box center [271, 141] width 115 height 17
paste input "[URL][DOMAIN_NAME]"
type input "[URL][DOMAIN_NAME]"
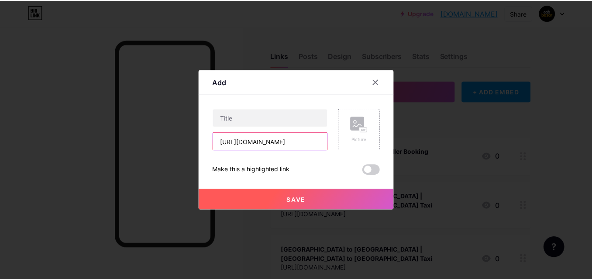
scroll to position [0, 0]
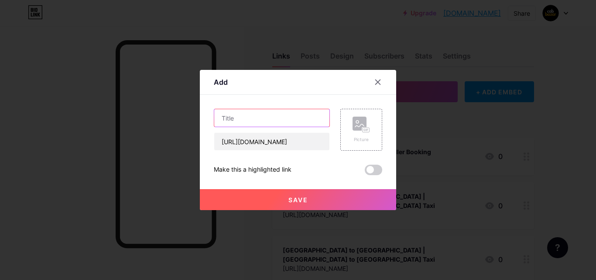
click at [277, 119] on input "text" at bounding box center [271, 117] width 115 height 17
paste input "Ringas to Khatu Shyam Taxi Fare"
type input "Ringas to Khatu Shyam Taxi Fare"
click at [306, 200] on span "Save" at bounding box center [298, 199] width 20 height 7
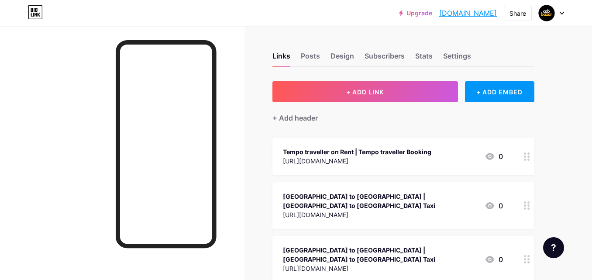
click at [349, 103] on div "+ Add header" at bounding box center [403, 112] width 262 height 21
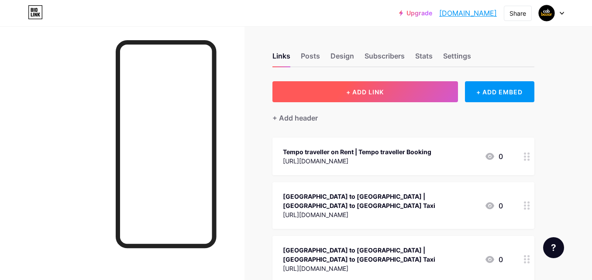
click at [356, 89] on span "+ ADD LINK" at bounding box center [365, 91] width 38 height 7
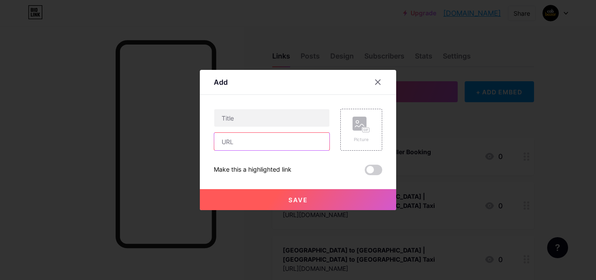
drag, startPoint x: 233, startPoint y: 141, endPoint x: 241, endPoint y: 129, distance: 14.8
click at [233, 141] on input "text" at bounding box center [271, 141] width 115 height 17
paste input "[URL][DOMAIN_NAME]"
type input "[URL][DOMAIN_NAME]"
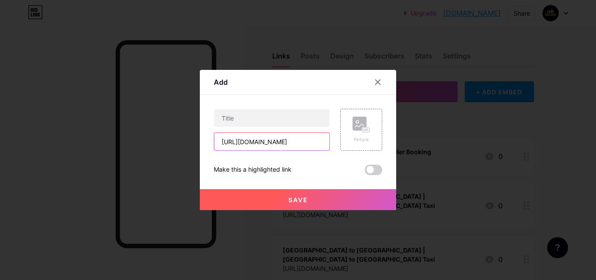
scroll to position [0, 0]
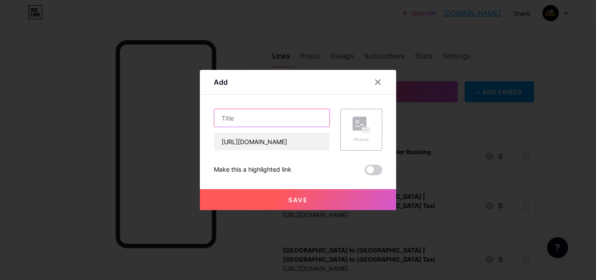
click at [234, 118] on input "text" at bounding box center [271, 117] width 115 height 17
paste input "Lonavala to [GEOGRAPHIC_DATA] Cab"
type input "Lonavala to [GEOGRAPHIC_DATA] Cab"
click at [312, 202] on button "Save" at bounding box center [298, 199] width 196 height 21
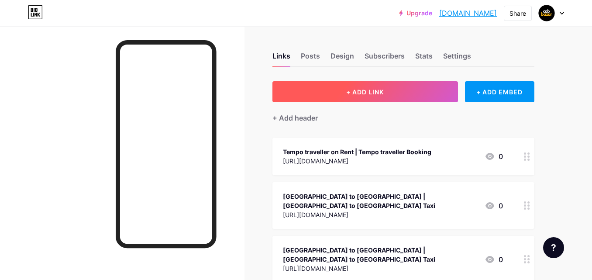
click at [377, 93] on span "+ ADD LINK" at bounding box center [365, 91] width 38 height 7
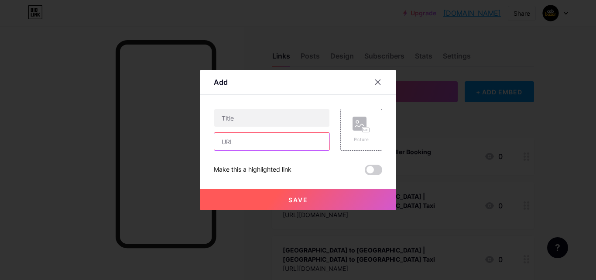
drag, startPoint x: 260, startPoint y: 144, endPoint x: 260, endPoint y: 73, distance: 70.7
click at [260, 144] on input "text" at bounding box center [271, 141] width 115 height 17
paste input "[URL][DOMAIN_NAME]"
type input "[URL][DOMAIN_NAME]"
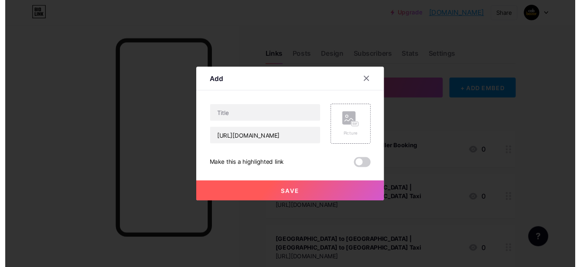
scroll to position [0, 0]
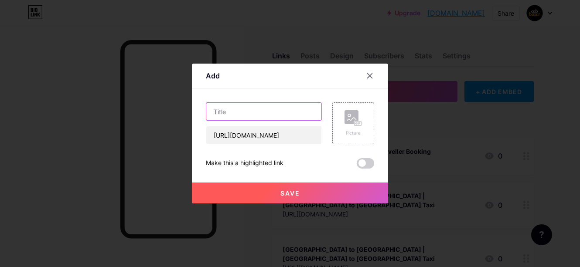
click at [250, 109] on input "text" at bounding box center [263, 111] width 115 height 17
paste input "Haldwani to Kainchi Dham Taxi Fare"
type input "Haldwani to Kainchi Dham Taxi Fare"
click at [300, 192] on button "Save" at bounding box center [290, 193] width 196 height 21
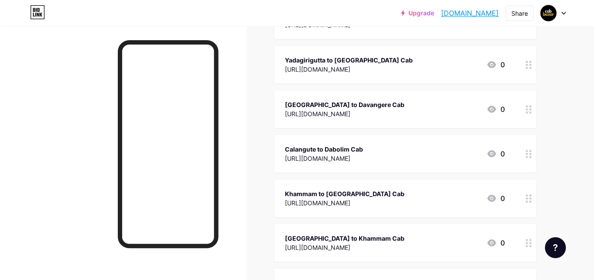
scroll to position [0, 0]
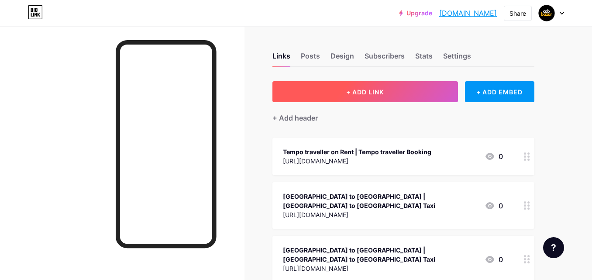
click at [347, 93] on span "+ ADD LINK" at bounding box center [365, 91] width 38 height 7
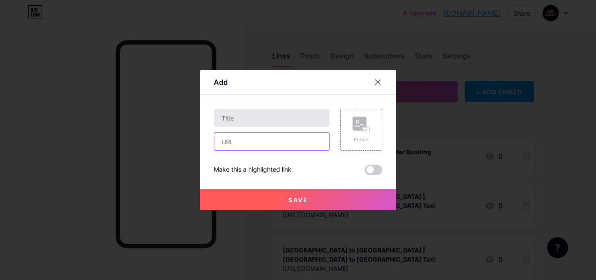
drag, startPoint x: 251, startPoint y: 147, endPoint x: 254, endPoint y: 113, distance: 34.6
click at [251, 147] on input "text" at bounding box center [271, 141] width 115 height 17
paste input "[URL][DOMAIN_NAME]"
type input "[URL][DOMAIN_NAME]"
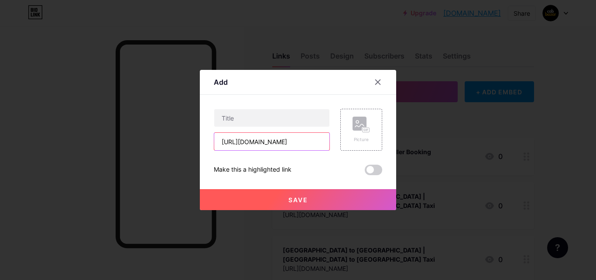
scroll to position [0, 0]
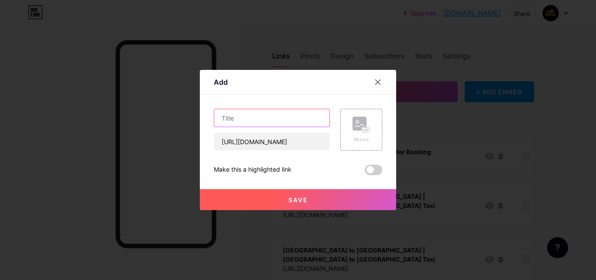
click at [242, 116] on input "text" at bounding box center [271, 117] width 115 height 17
paste input "Omkareshwar to [GEOGRAPHIC_DATA] Taxi Fare"
type input "Omkareshwar to [GEOGRAPHIC_DATA] Taxi Fare"
click at [301, 204] on button "Save" at bounding box center [298, 199] width 196 height 21
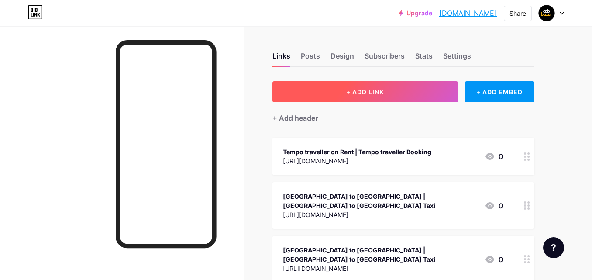
click at [396, 86] on button "+ ADD LINK" at bounding box center [364, 91] width 185 height 21
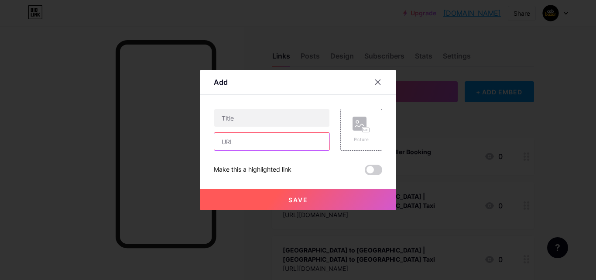
click at [268, 143] on input "text" at bounding box center [271, 141] width 115 height 17
paste input "[URL][DOMAIN_NAME]"
type input "[URL][DOMAIN_NAME]"
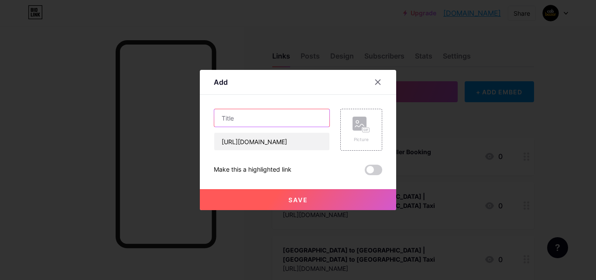
click at [250, 111] on input "text" at bounding box center [271, 117] width 115 height 17
paste input "Coimbatore to Adiyogi Cab"
type input "Coimbatore to Adiyogi Cab"
click at [287, 195] on button "Save" at bounding box center [298, 199] width 196 height 21
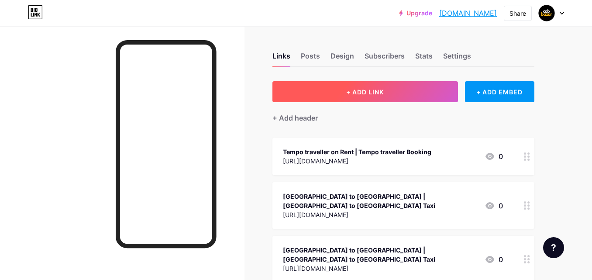
click at [348, 89] on span "+ ADD LINK" at bounding box center [365, 91] width 38 height 7
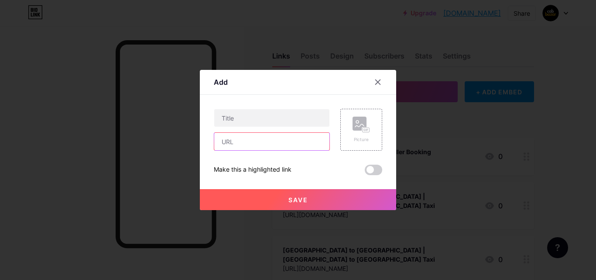
click at [232, 141] on input "text" at bounding box center [271, 141] width 115 height 17
paste input "[URL][DOMAIN_NAME]"
type input "[URL][DOMAIN_NAME]"
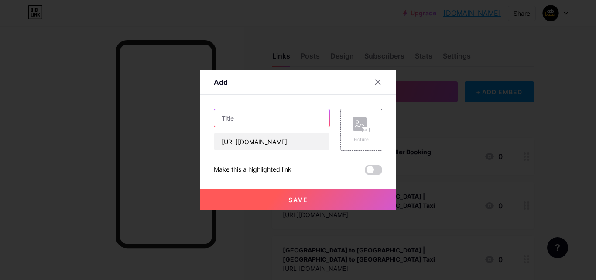
click at [239, 121] on input "text" at bounding box center [271, 117] width 115 height 17
paste input "[GEOGRAPHIC_DATA] to [GEOGRAPHIC_DATA] Cab"
type input "[GEOGRAPHIC_DATA] to [GEOGRAPHIC_DATA] Cab"
click at [300, 197] on span "Save" at bounding box center [298, 199] width 20 height 7
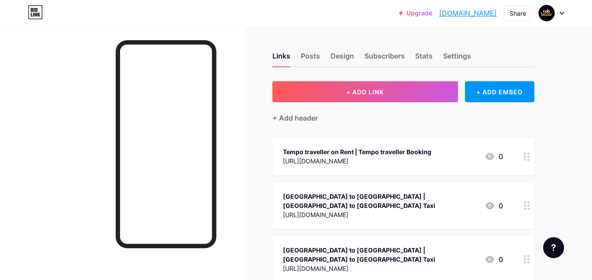
click at [362, 103] on div "+ Add header" at bounding box center [403, 112] width 262 height 21
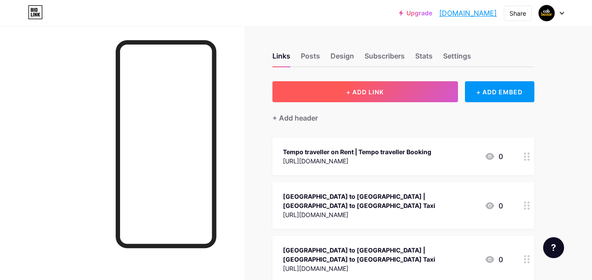
click at [358, 83] on button "+ ADD LINK" at bounding box center [364, 91] width 185 height 21
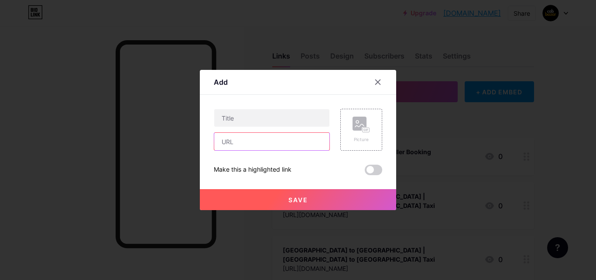
drag, startPoint x: 259, startPoint y: 144, endPoint x: 263, endPoint y: 139, distance: 6.5
click at [259, 144] on input "text" at bounding box center [271, 141] width 115 height 17
paste input "[URL][DOMAIN_NAME]"
type input "[URL][DOMAIN_NAME]"
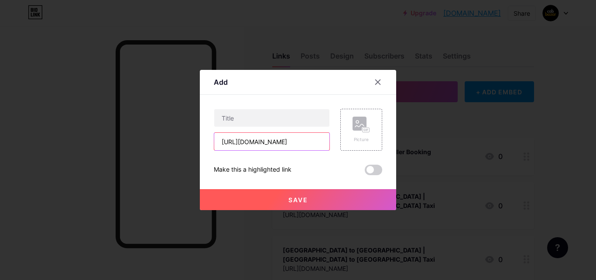
scroll to position [0, 0]
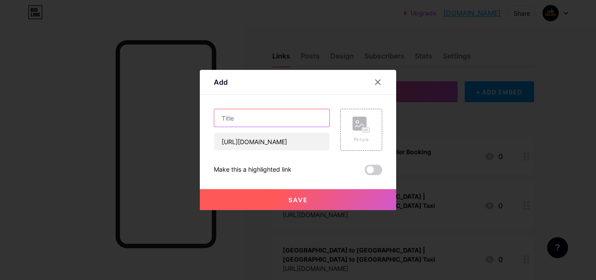
click at [253, 117] on input "text" at bounding box center [271, 117] width 115 height 17
paste input "[GEOGRAPHIC_DATA] to [GEOGRAPHIC_DATA] Cab"
type input "[GEOGRAPHIC_DATA] to [GEOGRAPHIC_DATA] Cab"
click at [301, 204] on button "Save" at bounding box center [298, 199] width 196 height 21
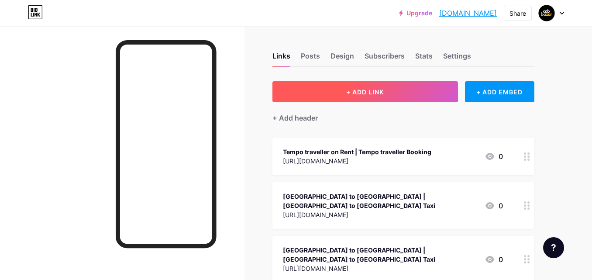
click at [347, 103] on div "+ Add header" at bounding box center [403, 112] width 262 height 21
click at [352, 99] on button "+ ADD LINK" at bounding box center [364, 91] width 185 height 21
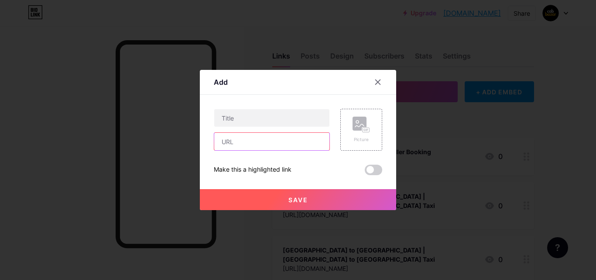
click at [243, 146] on input "text" at bounding box center [271, 141] width 115 height 17
paste input "[URL][DOMAIN_NAME]"
type input "[URL][DOMAIN_NAME]"
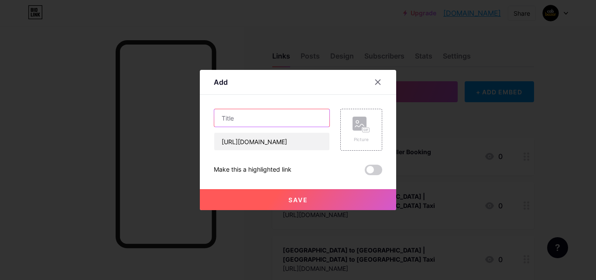
click at [229, 121] on input "text" at bounding box center [271, 117] width 115 height 17
paste input "Omkareshwar to Ujjain Taxi Fare"
type input "Omkareshwar to Ujjain Taxi Fare"
click at [303, 206] on button "Save" at bounding box center [298, 199] width 196 height 21
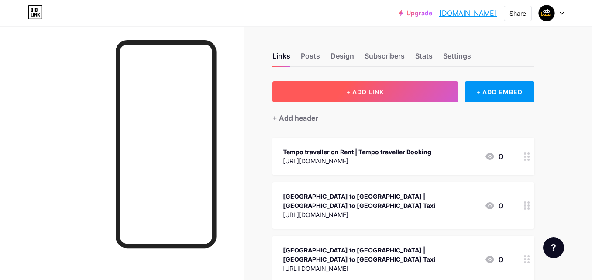
click at [356, 98] on button "+ ADD LINK" at bounding box center [364, 91] width 185 height 21
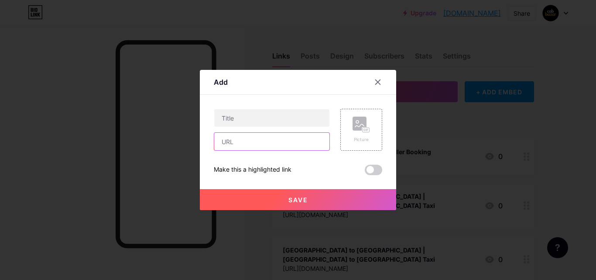
click at [244, 147] on input "text" at bounding box center [271, 141] width 115 height 17
paste input "[URL][DOMAIN_NAME]"
type input "[URL][DOMAIN_NAME]"
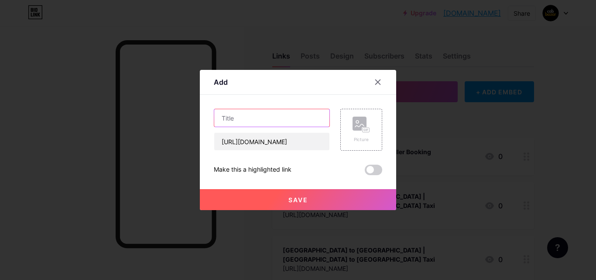
click at [235, 112] on input "text" at bounding box center [271, 117] width 115 height 17
paste input "[GEOGRAPHIC_DATA] to Nainital Taxi"
type input "[GEOGRAPHIC_DATA] to Nainital Taxi"
click at [318, 202] on button "Save" at bounding box center [298, 199] width 196 height 21
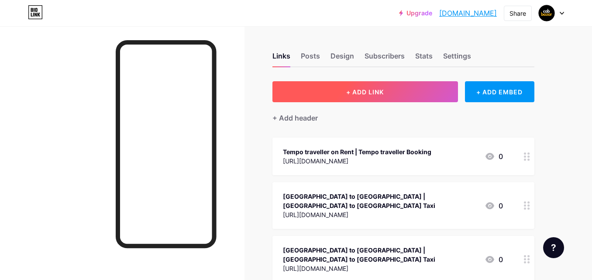
click at [357, 82] on button "+ ADD LINK" at bounding box center [364, 91] width 185 height 21
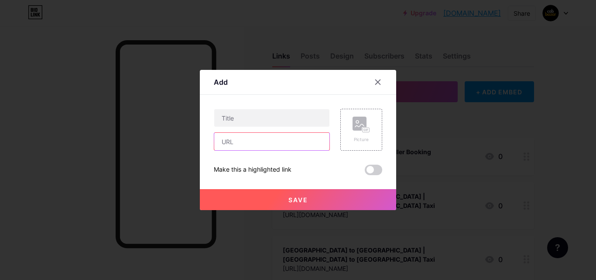
click at [267, 148] on input "text" at bounding box center [271, 141] width 115 height 17
paste input "[URL][DOMAIN_NAME]"
type input "[URL][DOMAIN_NAME]"
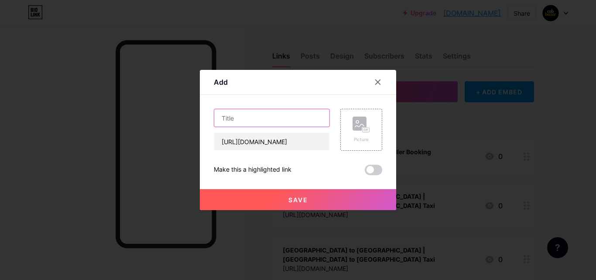
click at [239, 115] on input "text" at bounding box center [271, 117] width 115 height 17
paste input "Alleppey to [GEOGRAPHIC_DATA] Taxi"
type input "Alleppey to [GEOGRAPHIC_DATA] Taxi"
click at [302, 208] on button "Save" at bounding box center [298, 199] width 196 height 21
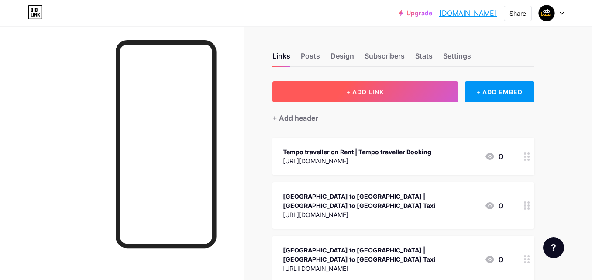
click at [339, 96] on button "+ ADD LINK" at bounding box center [364, 91] width 185 height 21
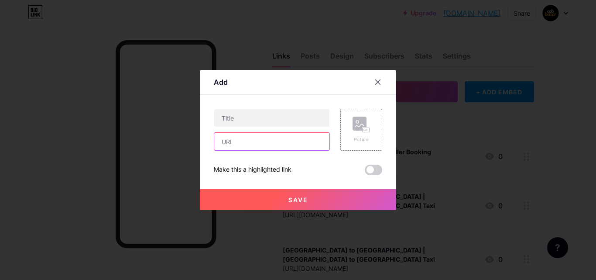
click at [241, 143] on input "text" at bounding box center [271, 141] width 115 height 17
paste input "[URL][DOMAIN_NAME]"
type input "[URL][DOMAIN_NAME]"
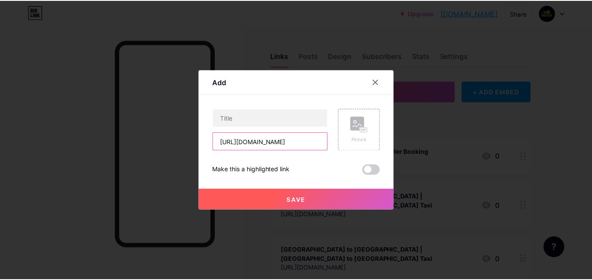
scroll to position [0, 0]
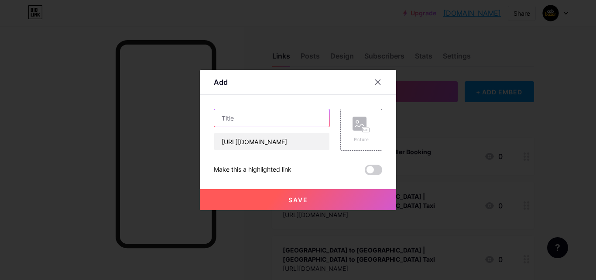
click at [238, 120] on input "text" at bounding box center [271, 117] width 115 height 17
paste input "Things to Do in [GEOGRAPHIC_DATA]"
type input "Things to Do in [GEOGRAPHIC_DATA]"
click at [314, 199] on button "Save" at bounding box center [298, 199] width 196 height 21
